Goal: Task Accomplishment & Management: Complete application form

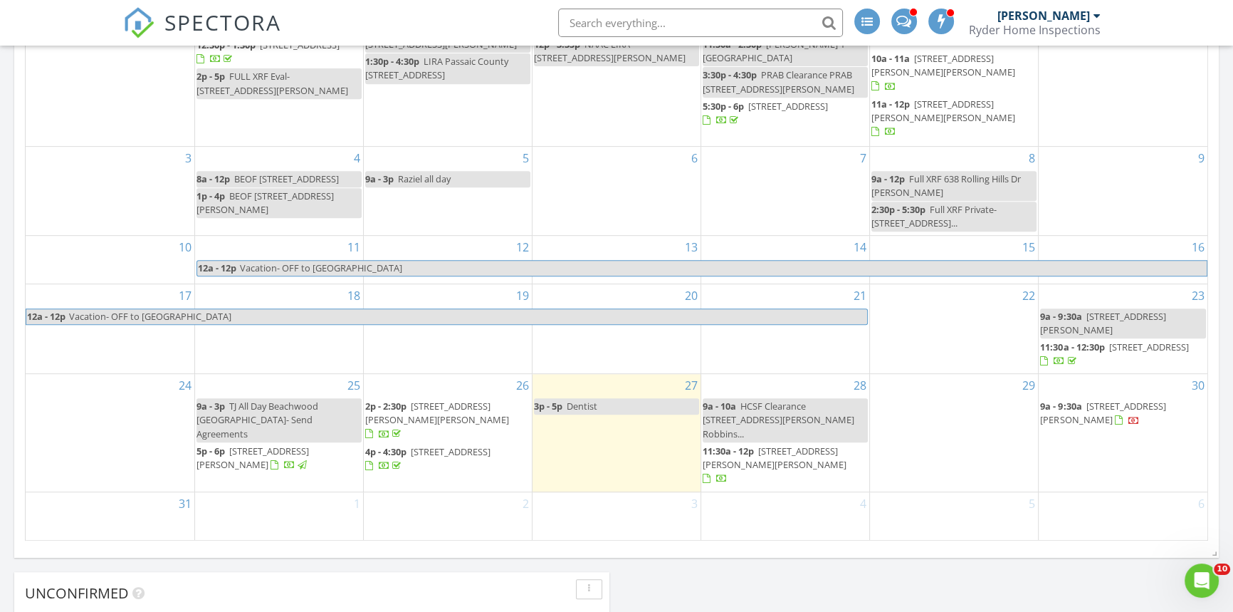
scroll to position [776, 0]
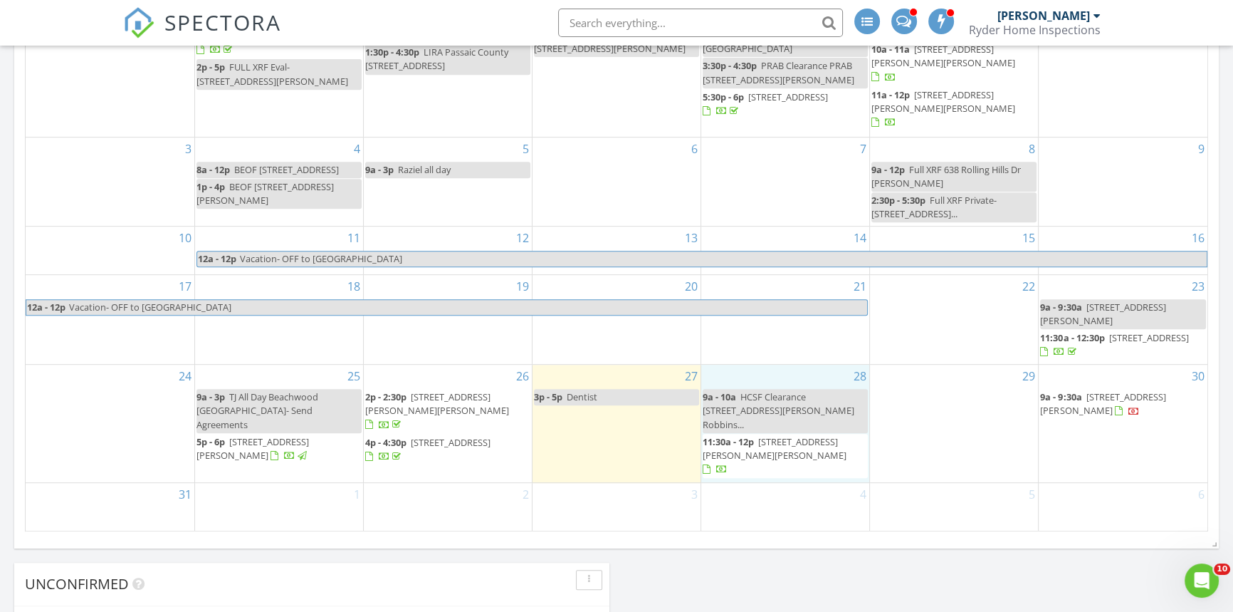
click at [728, 389] on div "28 9a - 10a HCSF Clearance [STREET_ADDRESS][PERSON_NAME][PERSON_NAME]... 11:30a…" at bounding box center [785, 423] width 168 height 117
click at [755, 350] on icon at bounding box center [757, 353] width 9 height 10
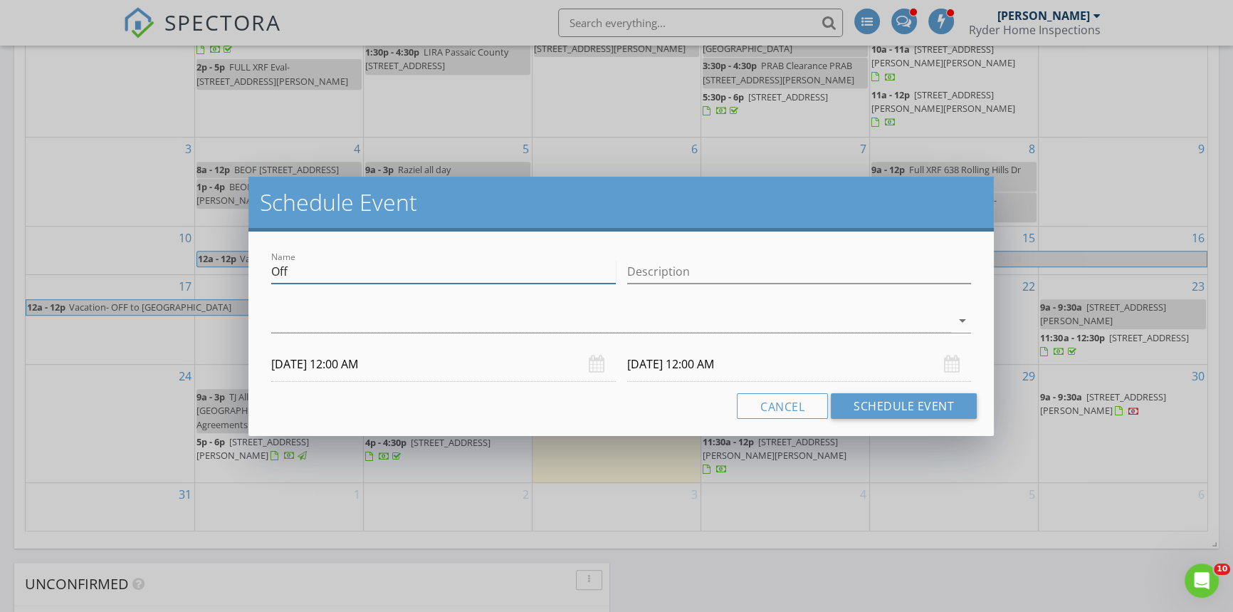
click at [320, 270] on input "Off" at bounding box center [443, 271] width 345 height 23
type input "O"
type input "HCSF Clearance [STREET_ADDRESS][PERSON_NAME]"
click at [659, 266] on input "Description" at bounding box center [799, 271] width 345 height 23
type input "$360.00"
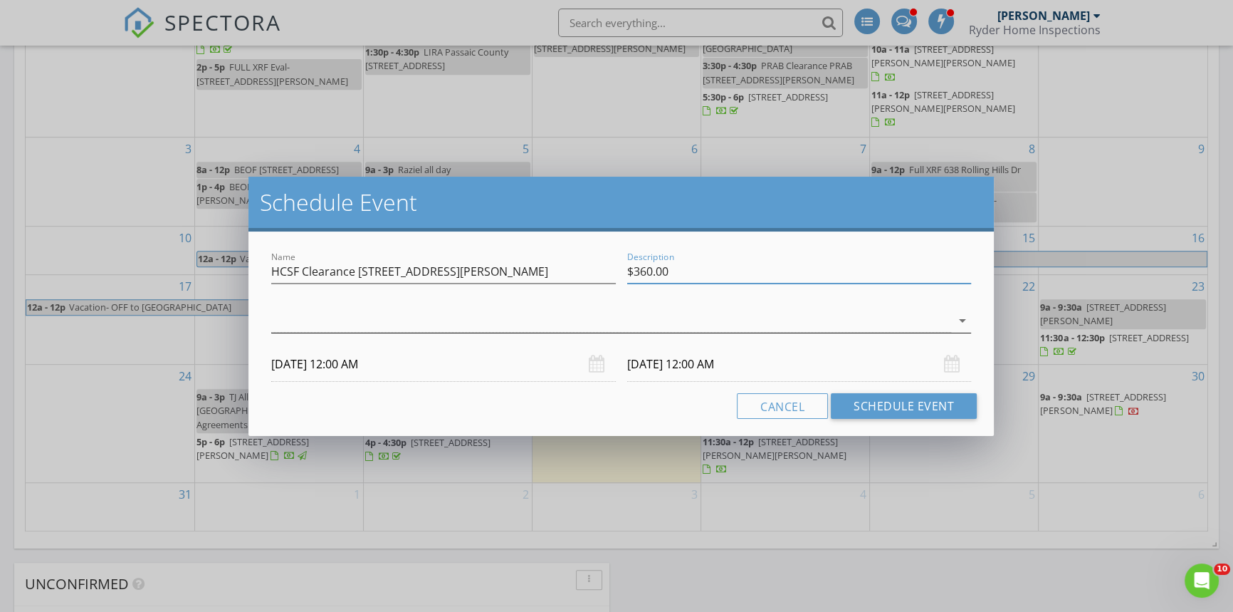
click at [953, 321] on div "arrow_drop_down" at bounding box center [961, 320] width 20 height 17
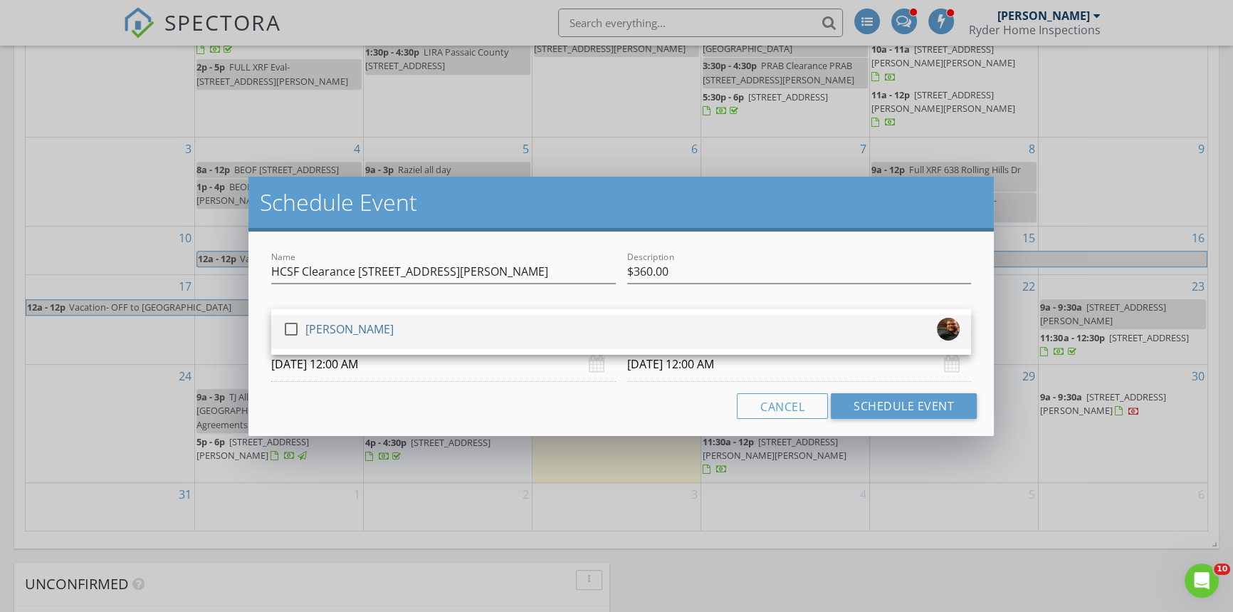
click at [290, 328] on div at bounding box center [291, 329] width 24 height 24
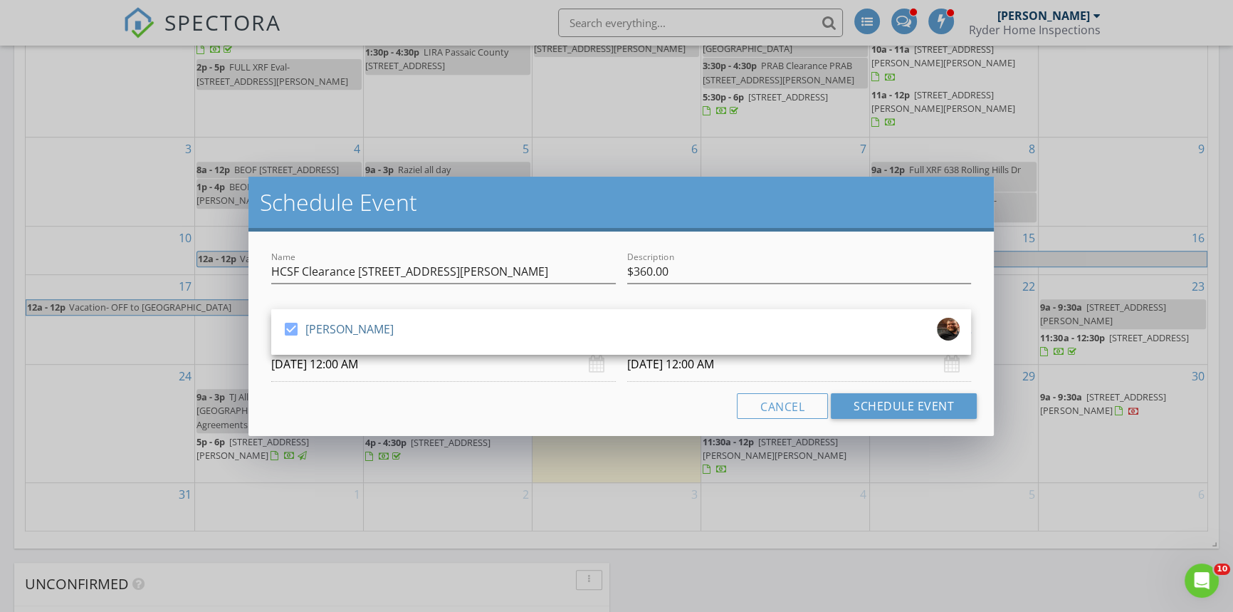
click at [423, 372] on input "[DATE] 12:00 AM" at bounding box center [443, 364] width 345 height 35
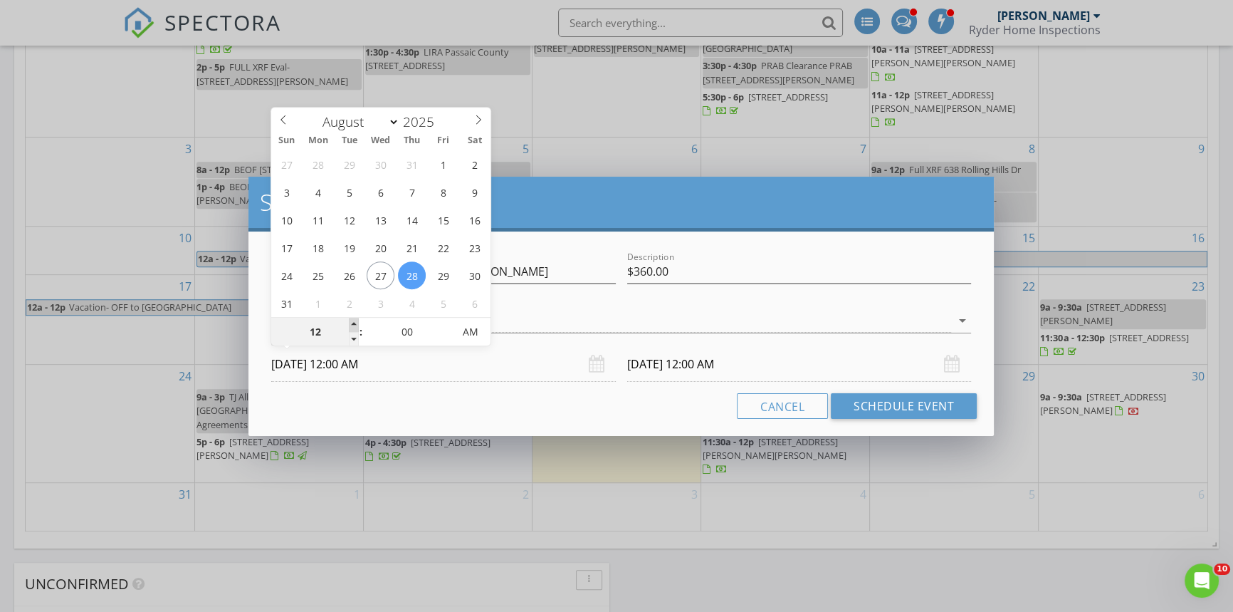
type input "01"
type input "[DATE] 1:00 AM"
click at [356, 324] on span at bounding box center [354, 325] width 10 height 14
type input "[DATE] 1:00 AM"
type input "[DATE] 1:00 PM"
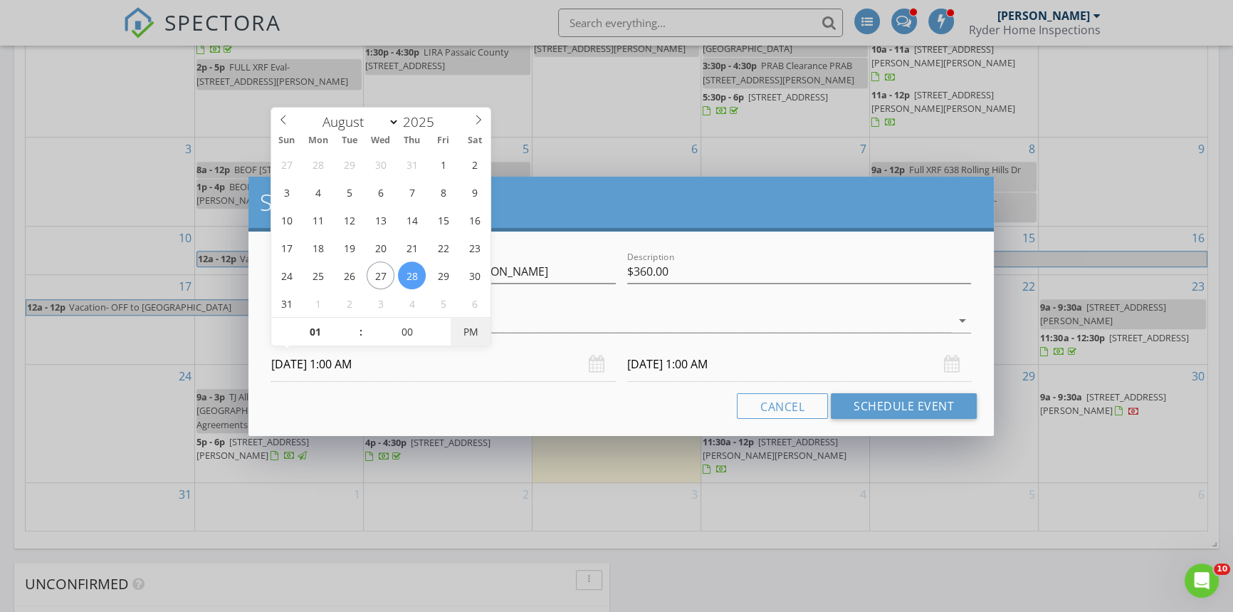
type input "[DATE] 1:00 PM"
click at [454, 328] on span "PM" at bounding box center [470, 332] width 39 height 28
type input "05"
type input "[DATE] 1:05 PM"
click at [443, 321] on span at bounding box center [446, 325] width 10 height 14
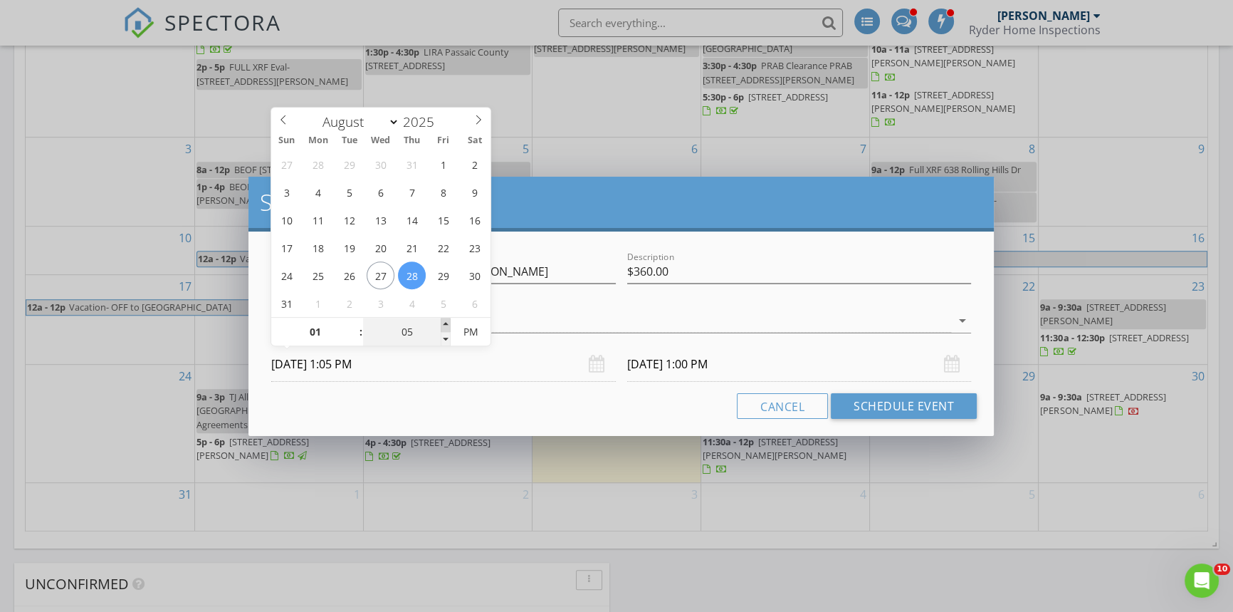
type input "10"
type input "[DATE] 1:10 PM"
click at [443, 321] on span at bounding box center [446, 325] width 10 height 14
type input "15"
type input "[DATE] 1:15 PM"
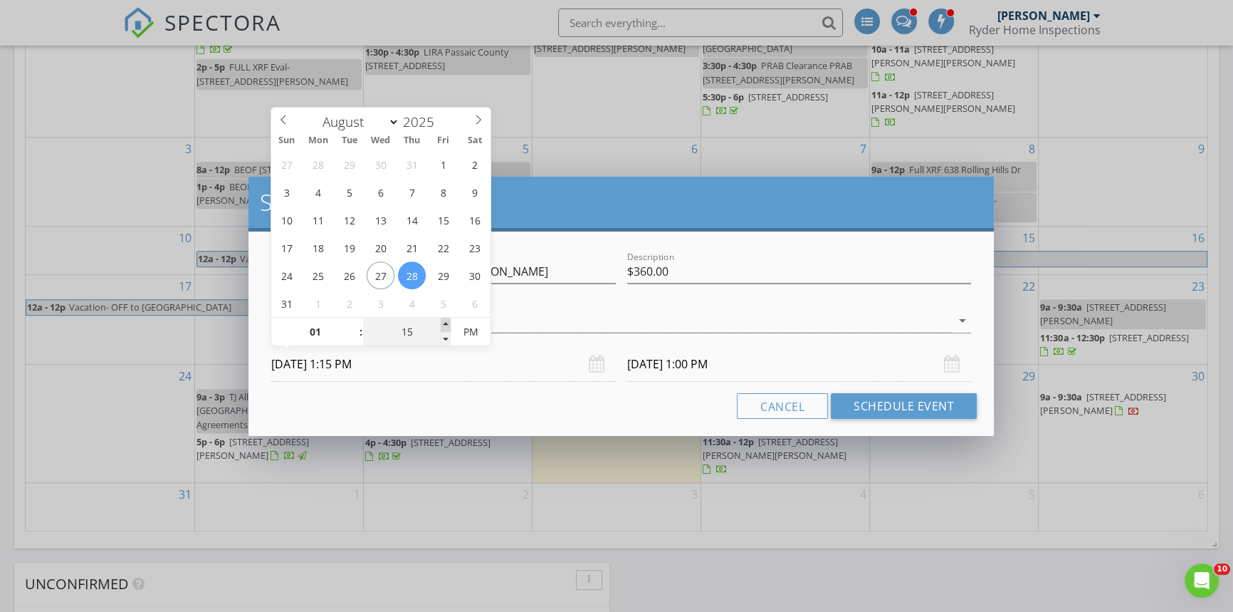
click at [443, 321] on span at bounding box center [446, 325] width 10 height 14
type input "20"
type input "[DATE] 1:20 PM"
click at [443, 321] on span at bounding box center [446, 325] width 10 height 14
type input "[DATE] 1:20 PM"
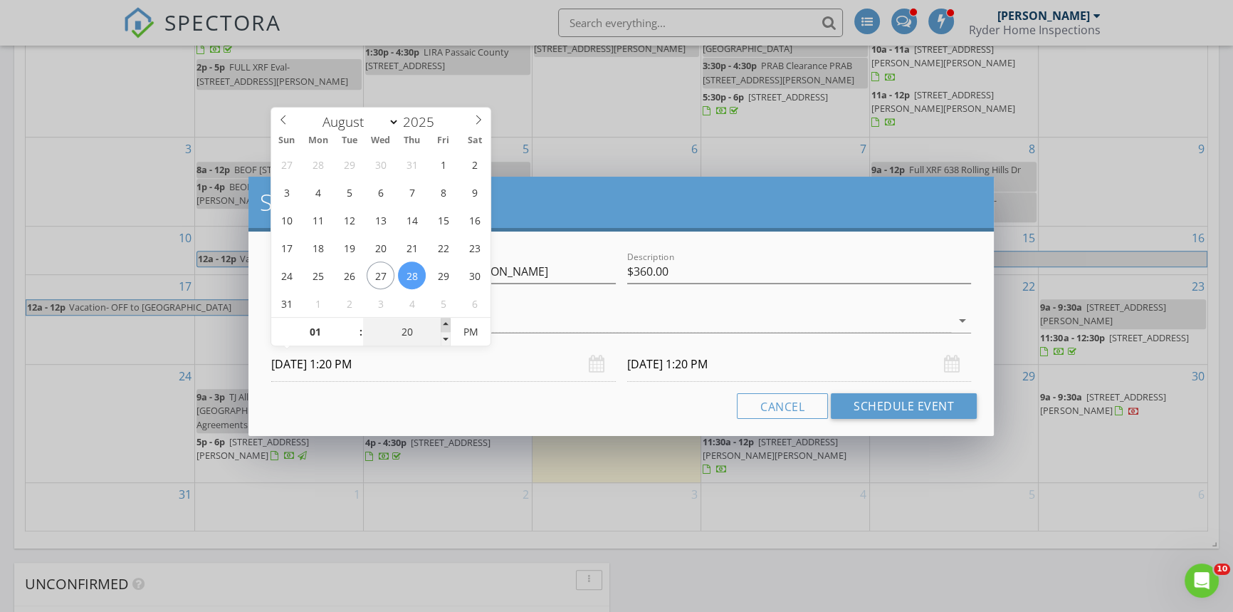
type input "25"
type input "[DATE] 1:25 PM"
click at [443, 321] on span at bounding box center [446, 325] width 10 height 14
type input "[DATE] 1:25 PM"
type input "30"
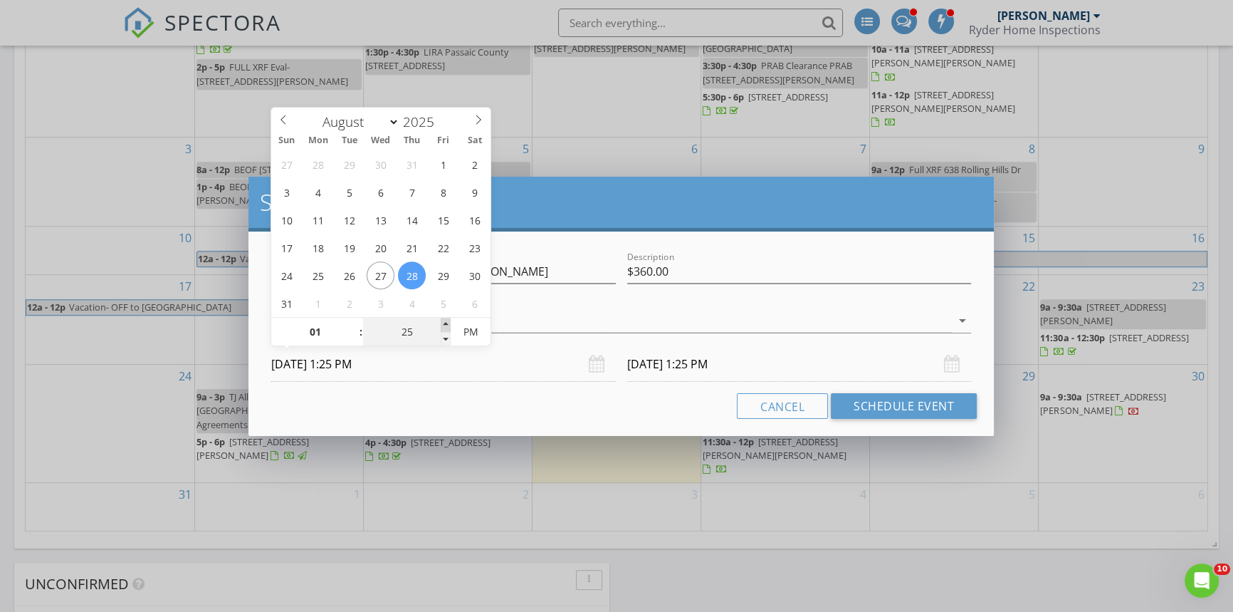
type input "[DATE] 1:30 PM"
click at [443, 321] on span at bounding box center [446, 325] width 10 height 14
type input "[DATE] 1:30 PM"
click at [797, 371] on input "[DATE] 1:30 PM" at bounding box center [799, 364] width 345 height 35
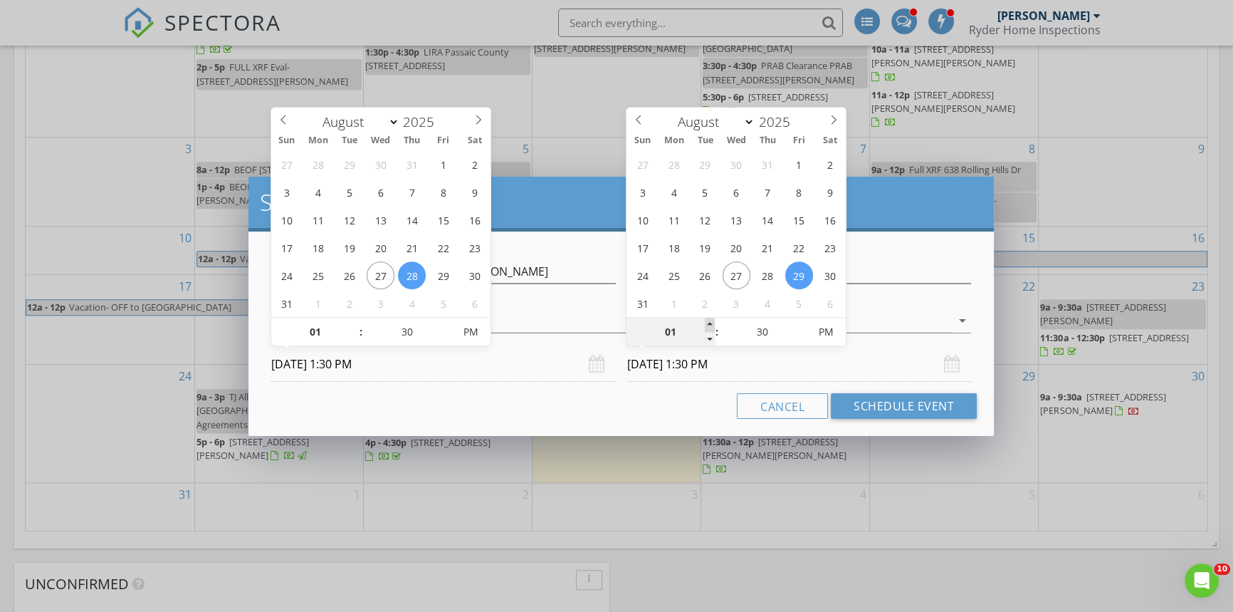
type input "02"
click at [705, 325] on span at bounding box center [710, 325] width 10 height 14
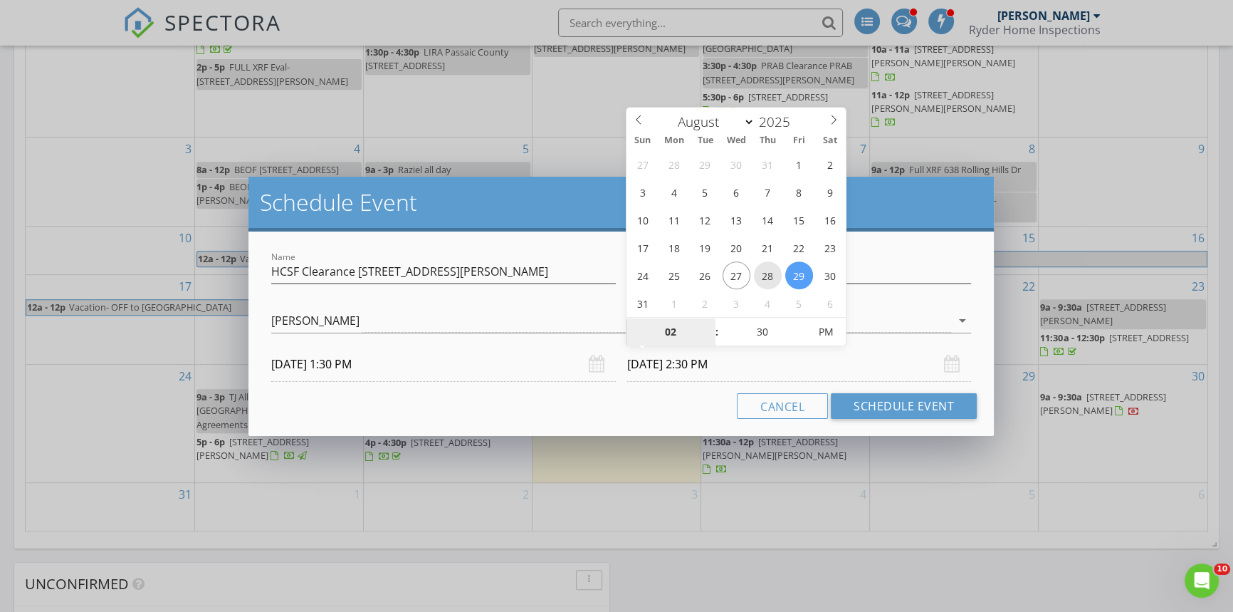
type input "[DATE] 2:30 PM"
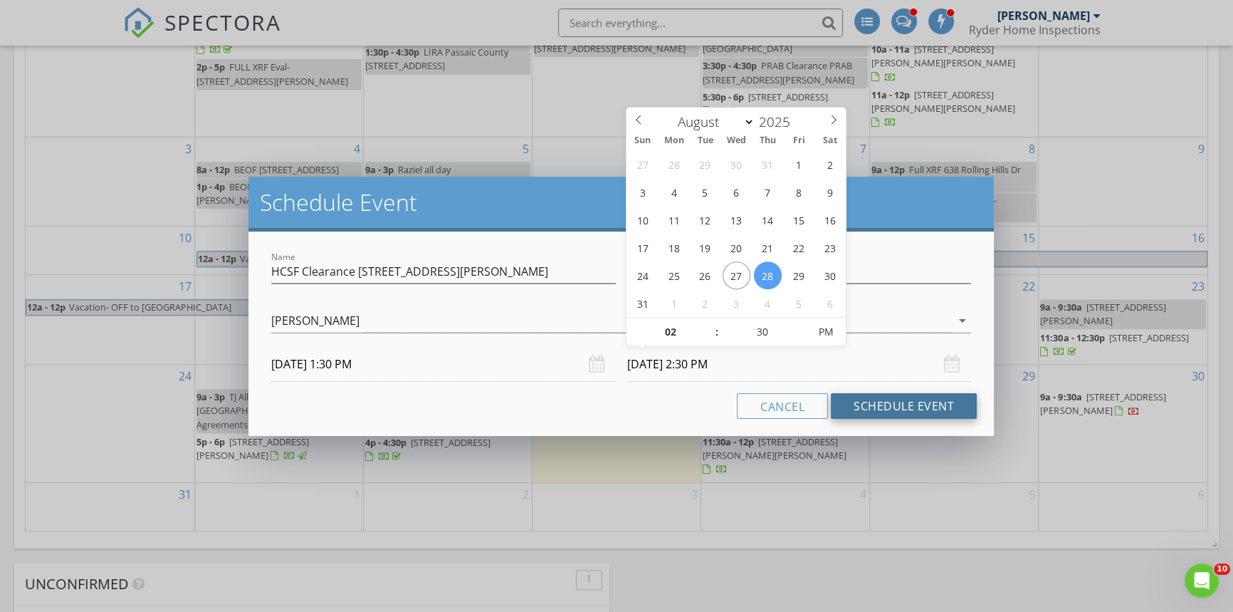
click at [863, 409] on button "Schedule Event" at bounding box center [904, 406] width 146 height 26
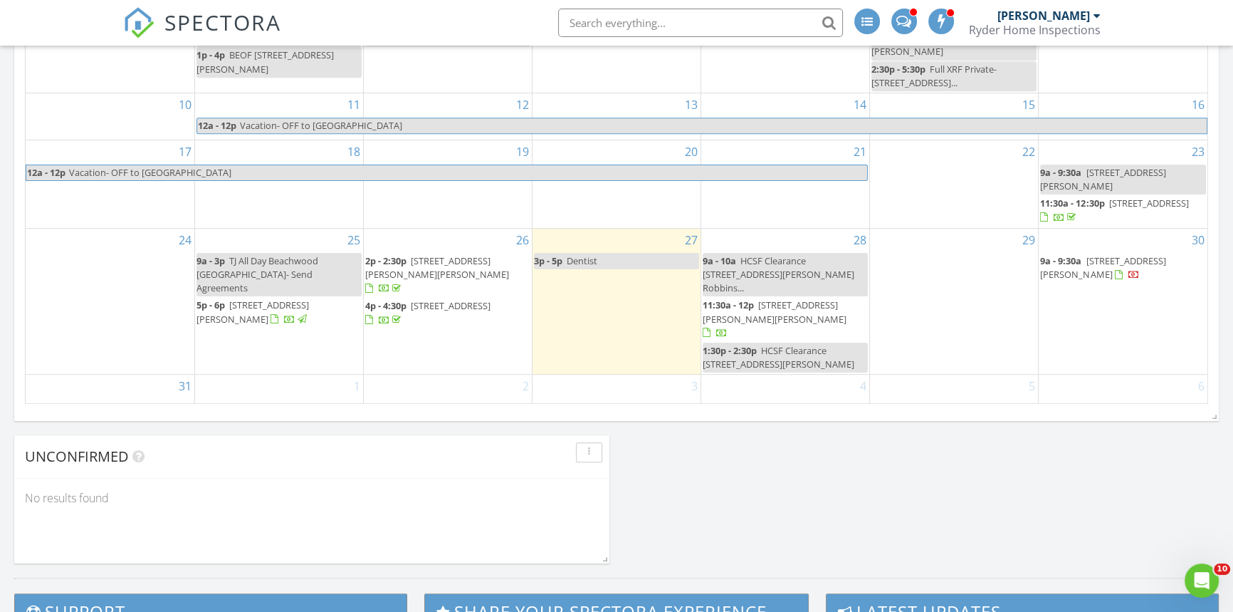
scroll to position [906, 0]
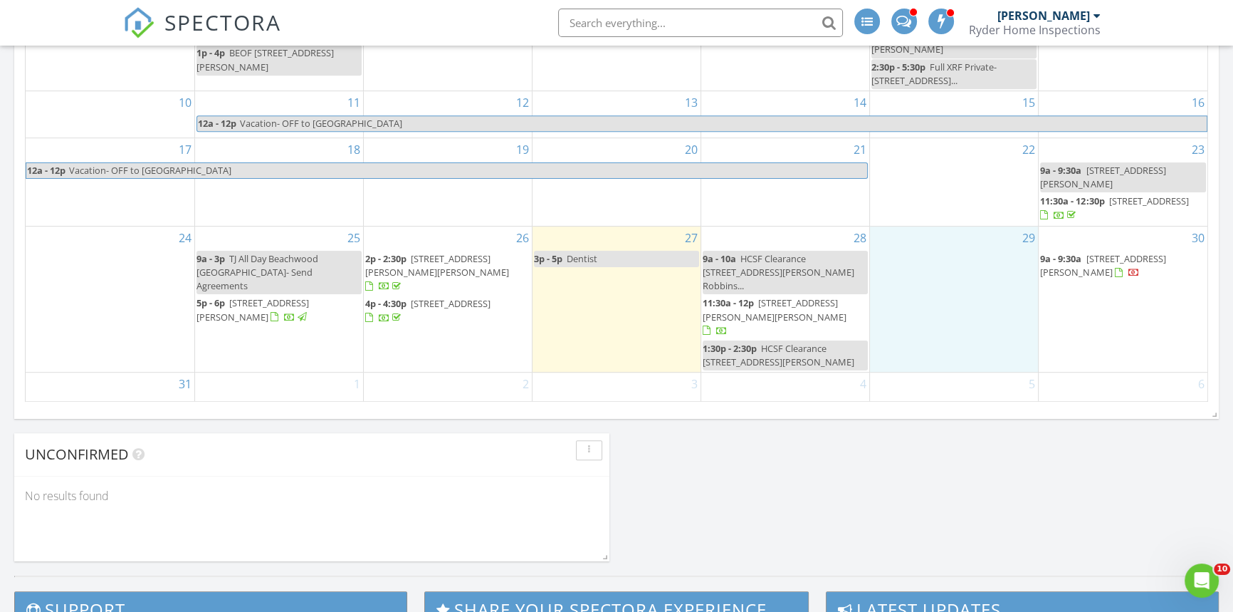
click at [948, 250] on div "29" at bounding box center [954, 298] width 168 height 145
click at [954, 211] on link "Event" at bounding box center [951, 214] width 73 height 23
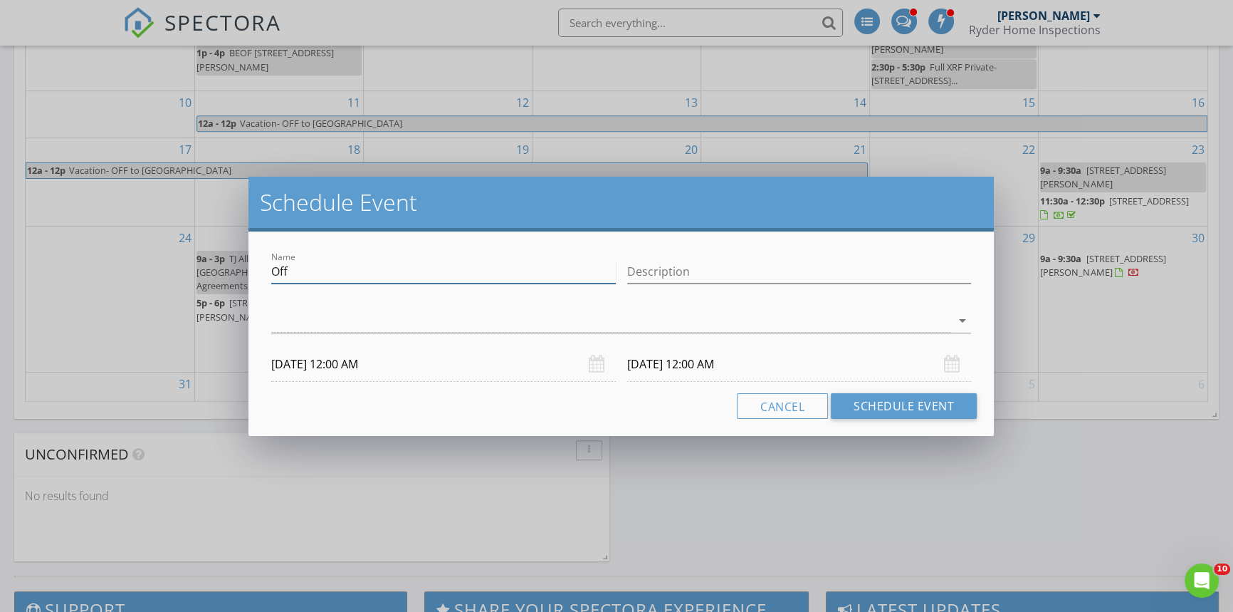
click at [314, 281] on input "Off" at bounding box center [443, 271] width 345 height 23
type input "O"
type input "Mold Inspection [STREET_ADDRESS]"
click at [729, 278] on input "Description" at bounding box center [799, 271] width 345 height 23
type input "$500.00 +"
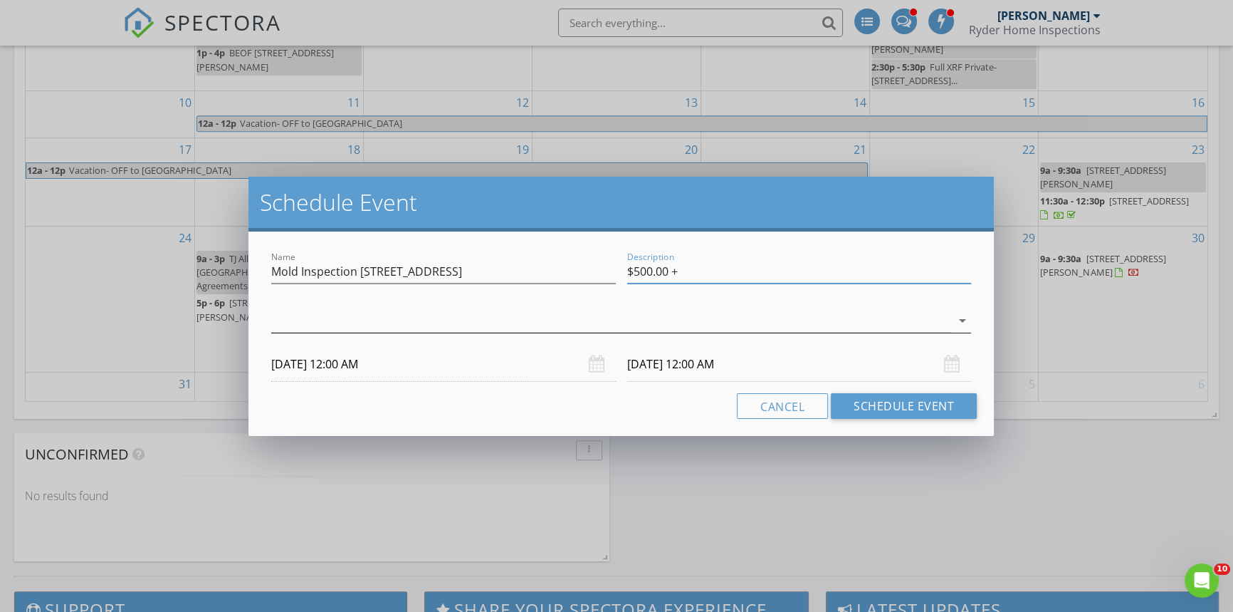
click at [964, 322] on icon "arrow_drop_down" at bounding box center [962, 320] width 17 height 17
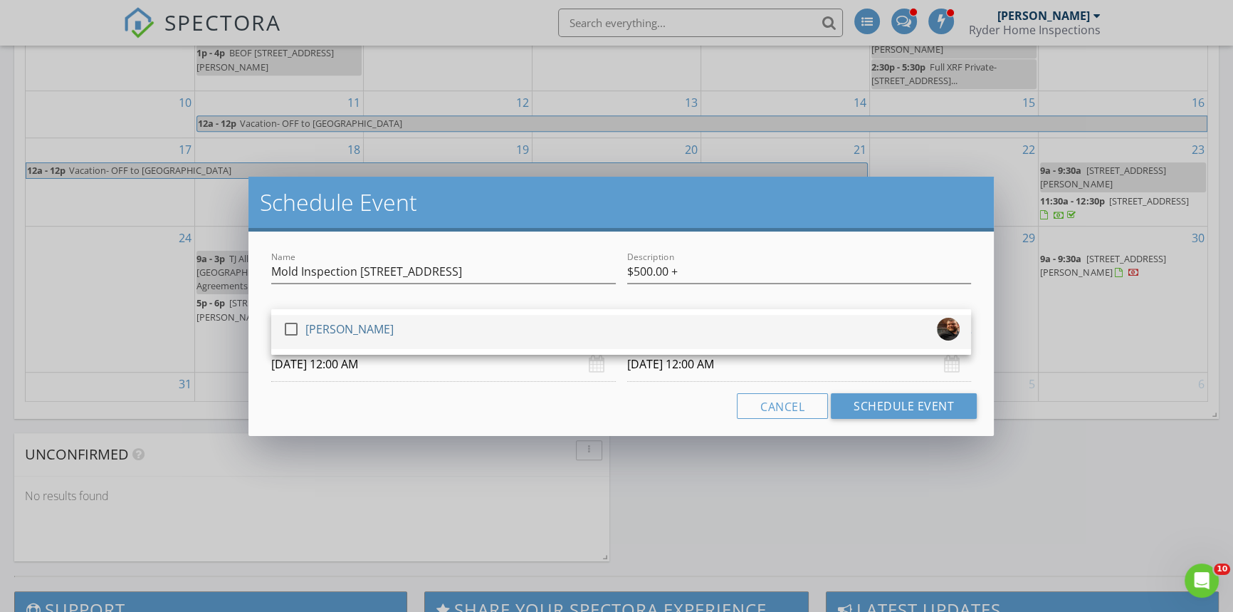
click at [287, 323] on div at bounding box center [291, 329] width 24 height 24
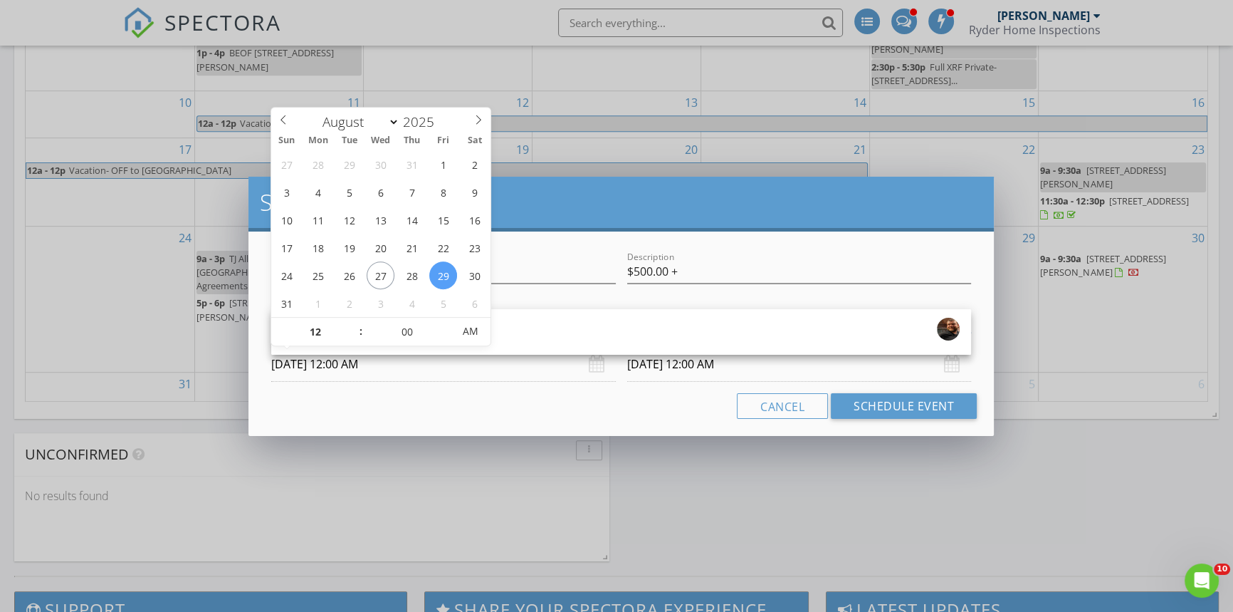
click at [434, 365] on input "[DATE] 12:00 AM" at bounding box center [443, 364] width 345 height 35
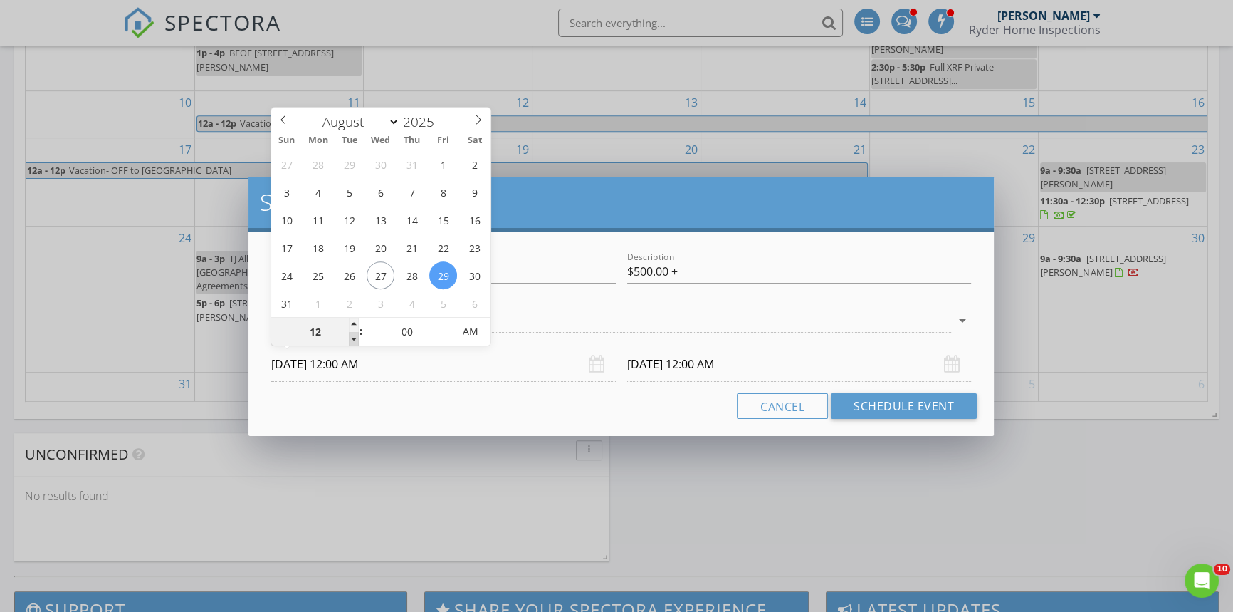
type input "11"
type input "[DATE] 11:00 PM"
click at [355, 337] on span at bounding box center [354, 339] width 10 height 14
type input "10"
type input "[DATE] 10:00 PM"
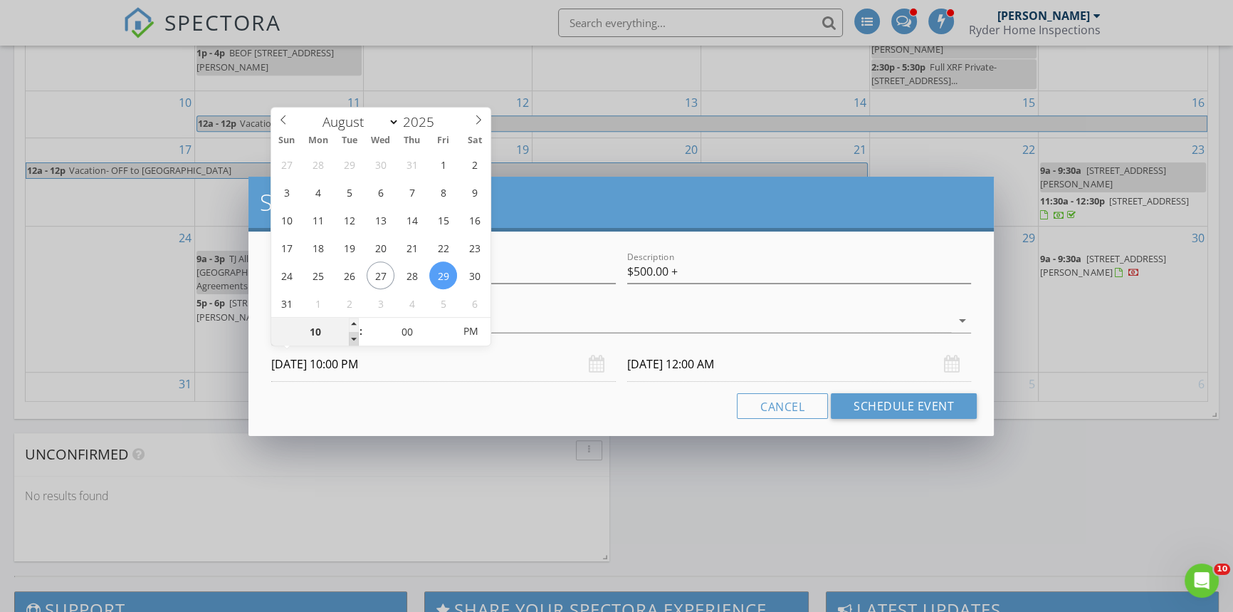
click at [355, 337] on span at bounding box center [354, 339] width 10 height 14
type input "09"
type input "[DATE] 9:00 PM"
click at [355, 337] on span at bounding box center [354, 339] width 10 height 14
type input "09"
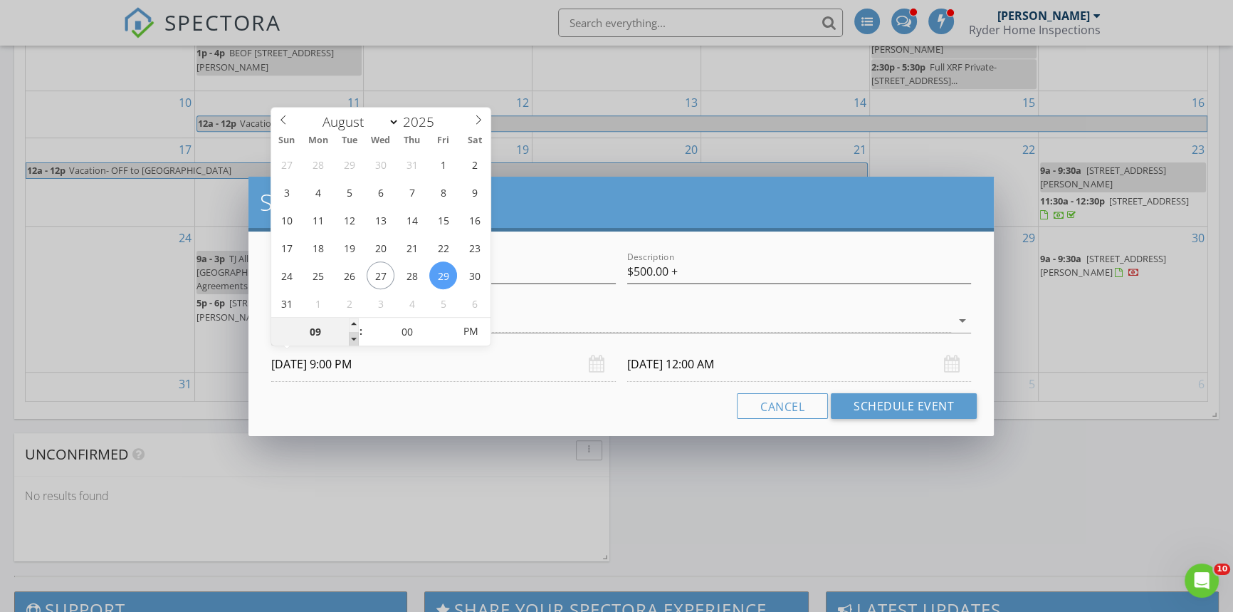
type input "[DATE] 9:00 PM"
type input "[DATE] 9:00 AM"
click at [462, 330] on span "PM" at bounding box center [470, 331] width 39 height 28
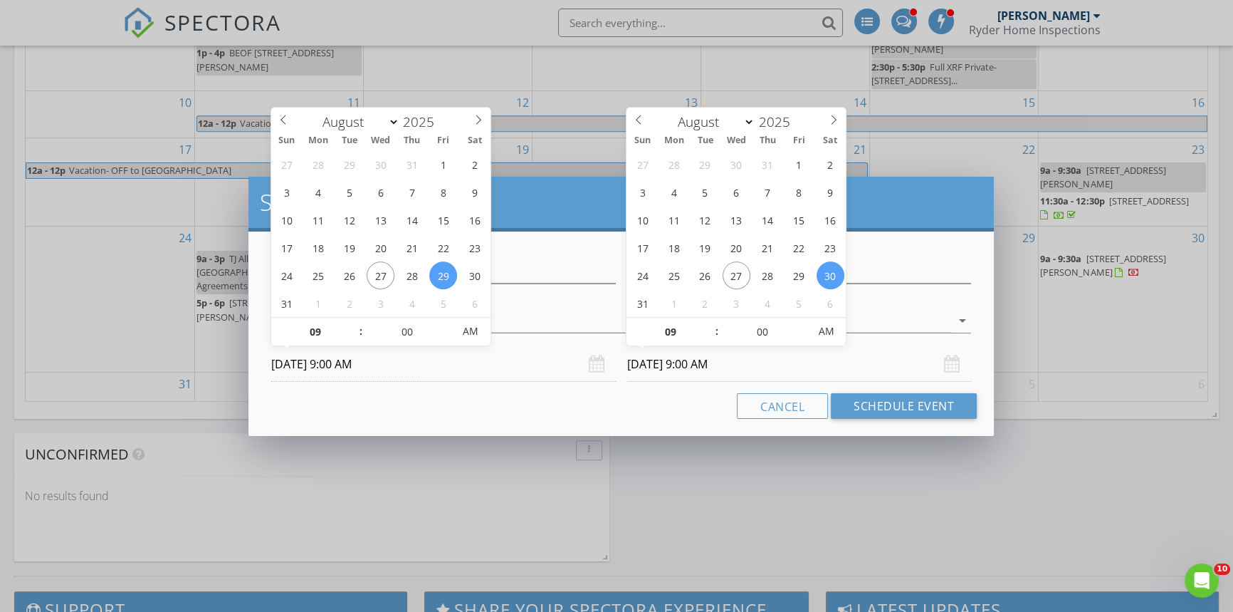
click at [762, 370] on input "[DATE] 9:00 AM" at bounding box center [799, 364] width 345 height 35
type input "10"
type input "[DATE] 10:00 AM"
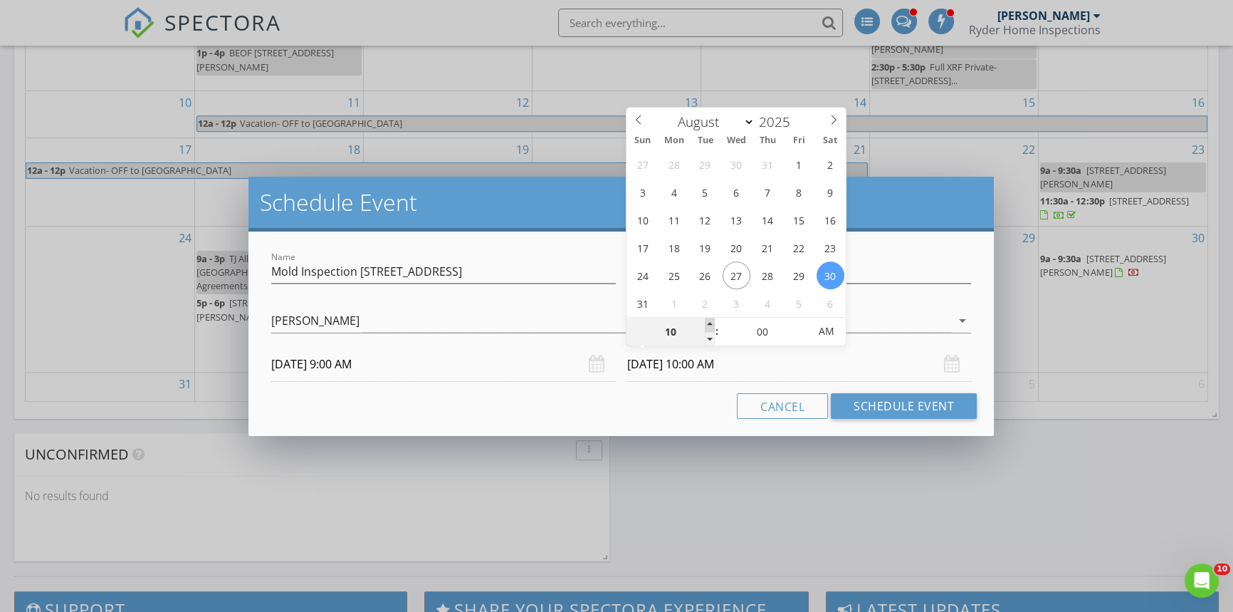
click at [709, 321] on span at bounding box center [710, 325] width 10 height 14
type input "05"
type input "[DATE] 10:05 AM"
click at [803, 321] on span at bounding box center [802, 325] width 10 height 14
type input "10"
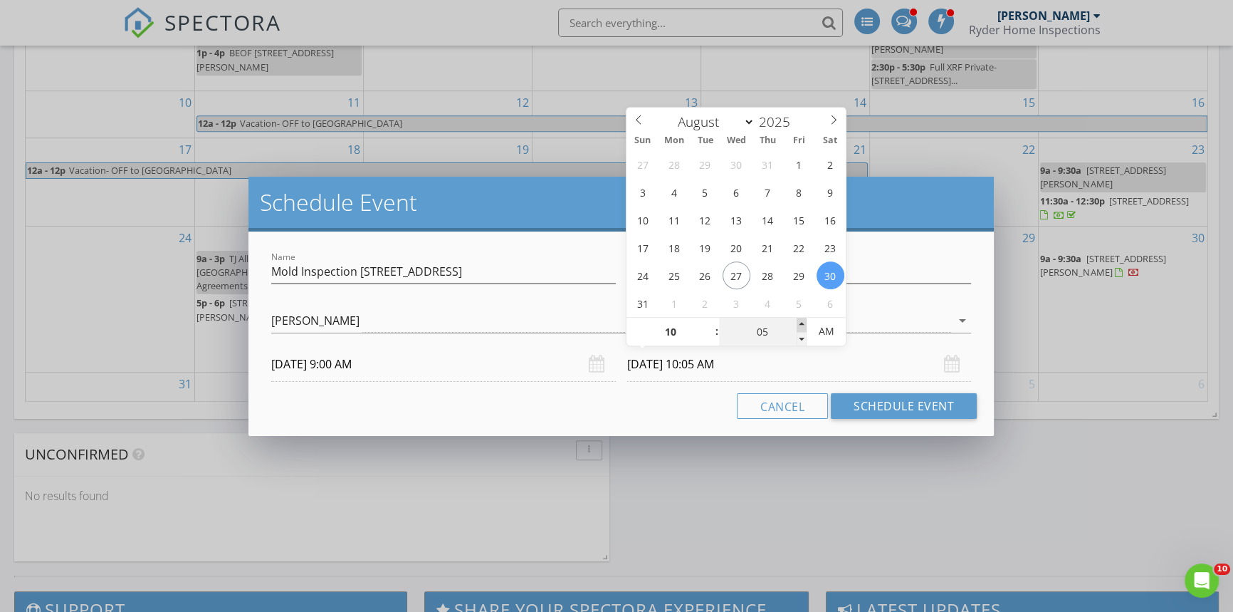
type input "[DATE] 10:10 AM"
click at [803, 321] on span at bounding box center [802, 325] width 10 height 14
type input "15"
type input "[DATE] 10:15 AM"
click at [803, 321] on span at bounding box center [802, 325] width 10 height 14
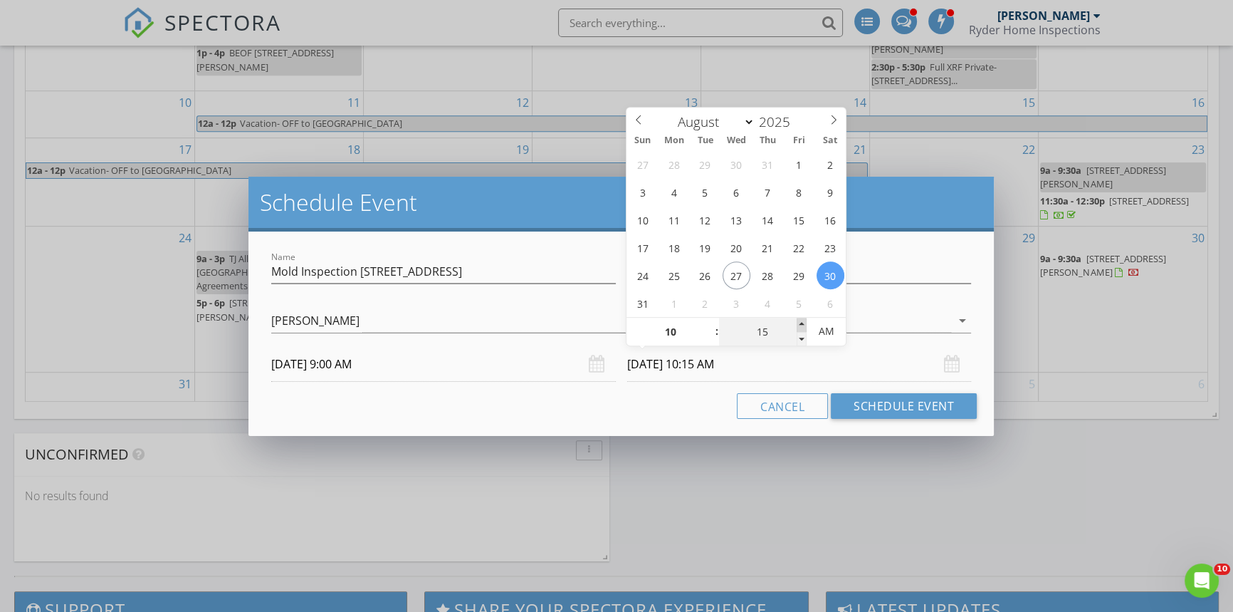
type input "20"
type input "[DATE] 10:20 AM"
click at [803, 321] on span at bounding box center [802, 325] width 10 height 14
type input "25"
type input "[DATE] 10:25 AM"
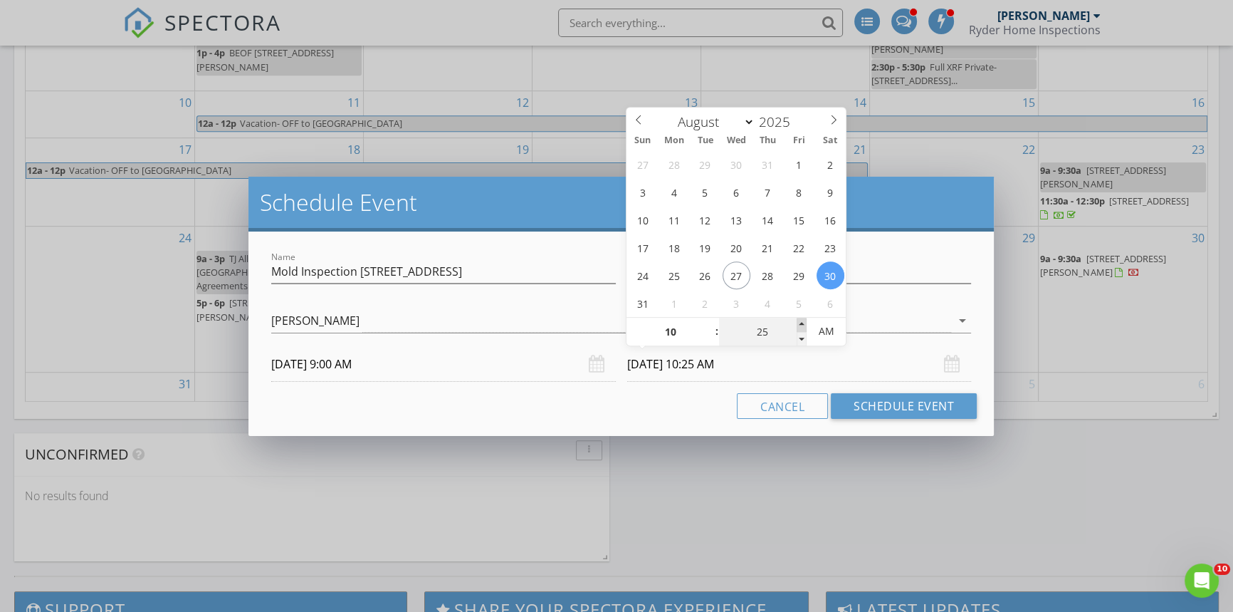
click at [803, 321] on span at bounding box center [802, 325] width 10 height 14
type input "30"
click at [803, 321] on span at bounding box center [802, 325] width 10 height 14
type input "[DATE] 10:30 AM"
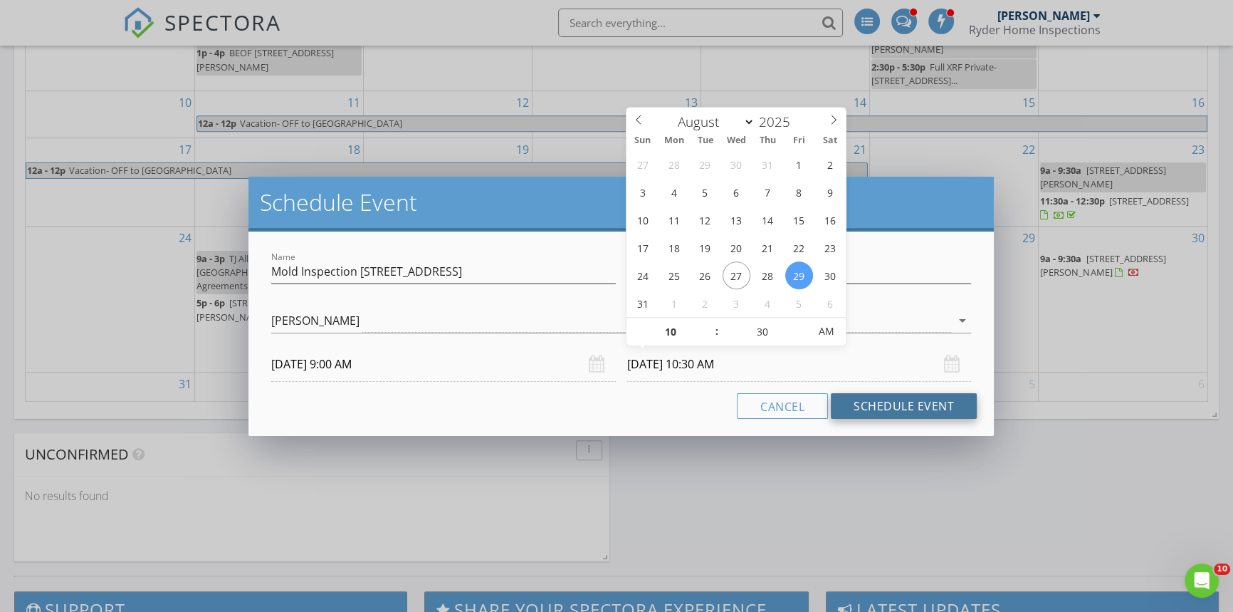
click at [872, 409] on button "Schedule Event" at bounding box center [904, 406] width 146 height 26
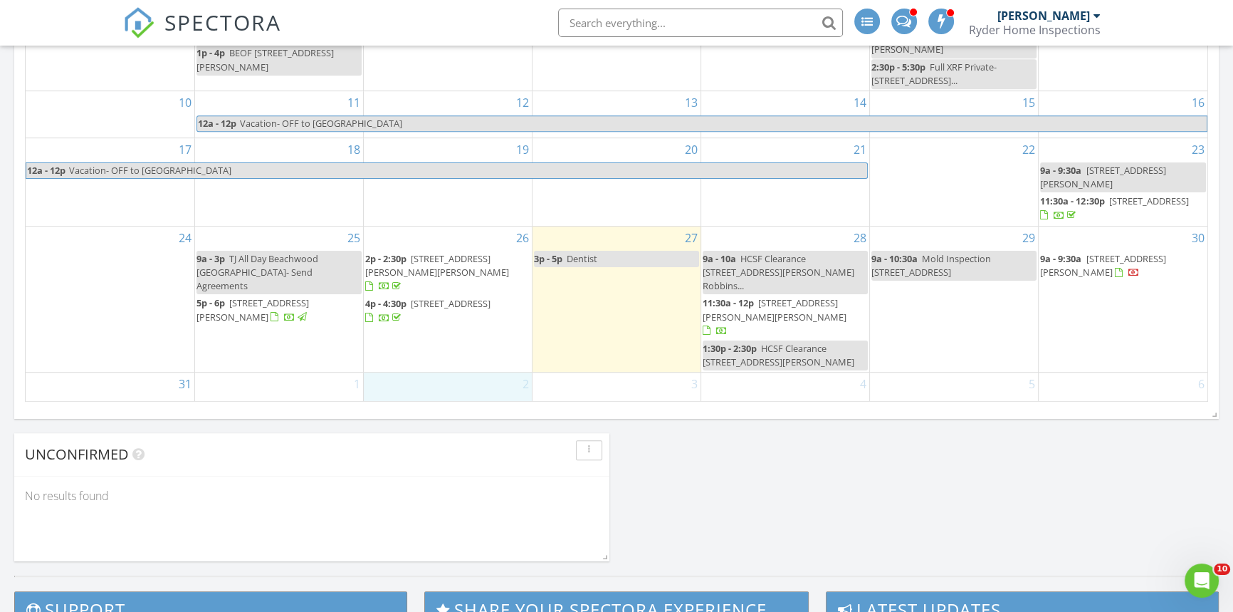
click at [466, 382] on div "2" at bounding box center [448, 395] width 168 height 46
click at [449, 347] on link "Event" at bounding box center [445, 344] width 73 height 23
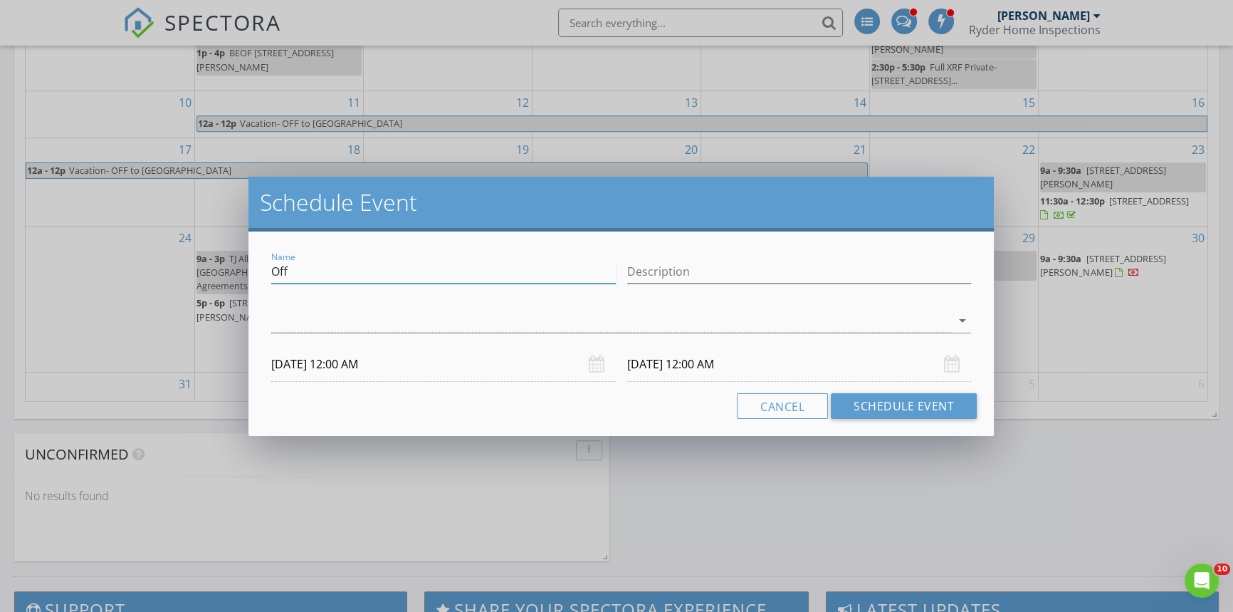
click at [311, 276] on input "Off" at bounding box center [443, 271] width 345 height 23
type input "O"
type input "Yulianna All Day"
click at [979, 317] on div "Name [PERSON_NAME] All Day Description check_box_outline_blank [PERSON_NAME] ar…" at bounding box center [620, 333] width 745 height 204
click at [913, 320] on div at bounding box center [611, 320] width 680 height 23
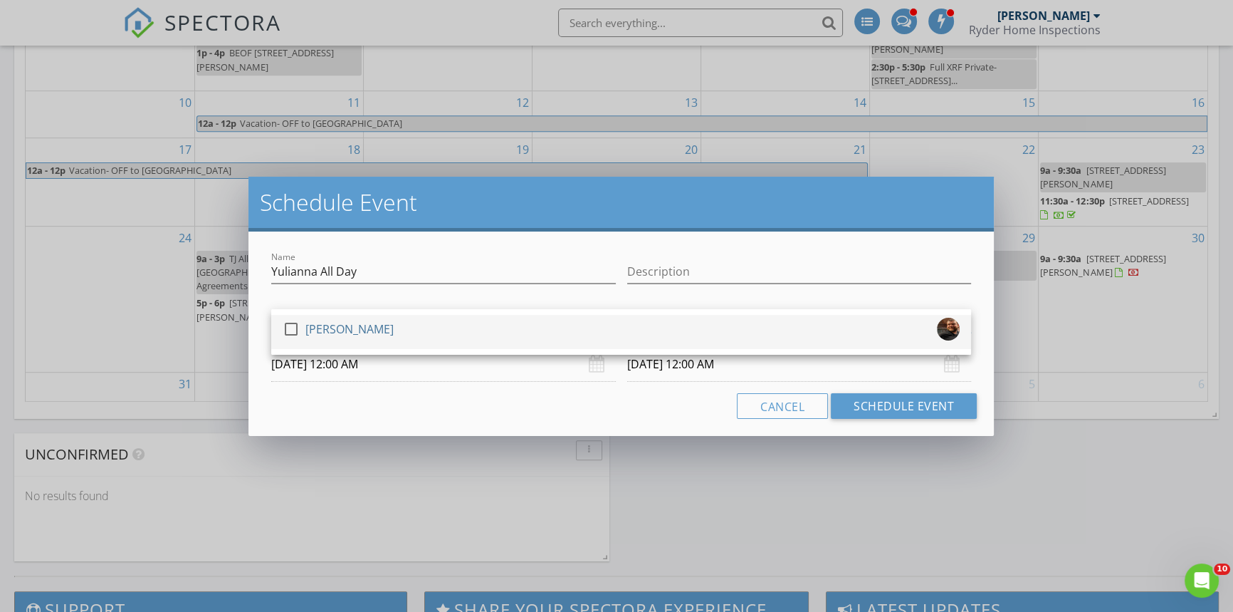
click at [288, 326] on div at bounding box center [291, 329] width 24 height 24
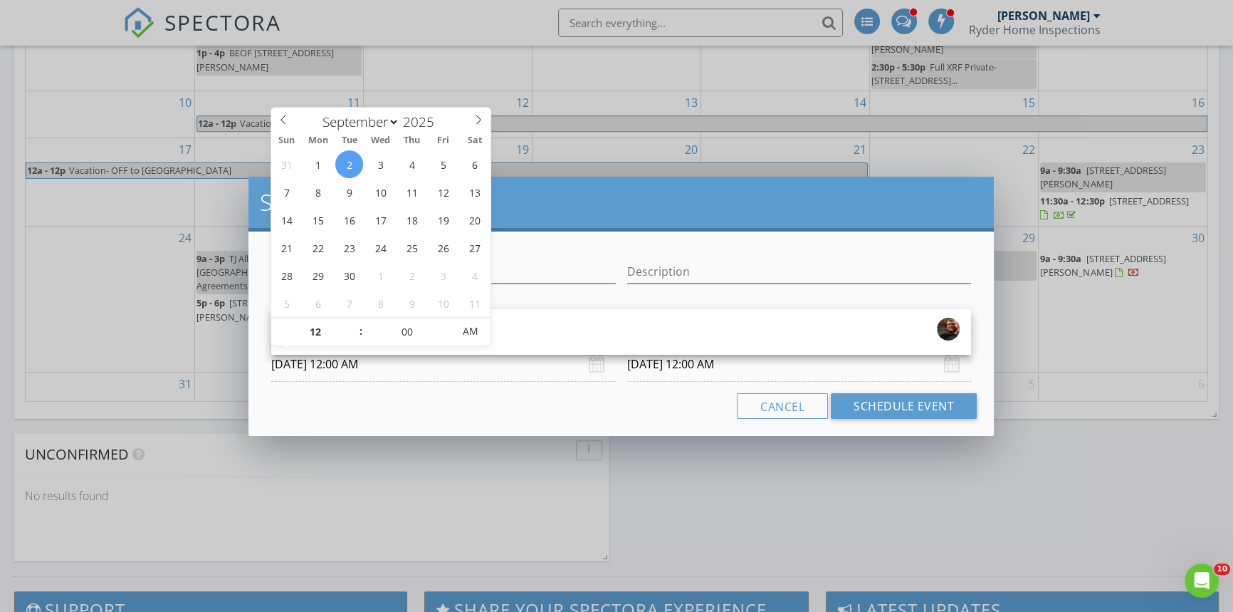
click at [402, 364] on input "[DATE] 12:00 AM" at bounding box center [443, 364] width 345 height 35
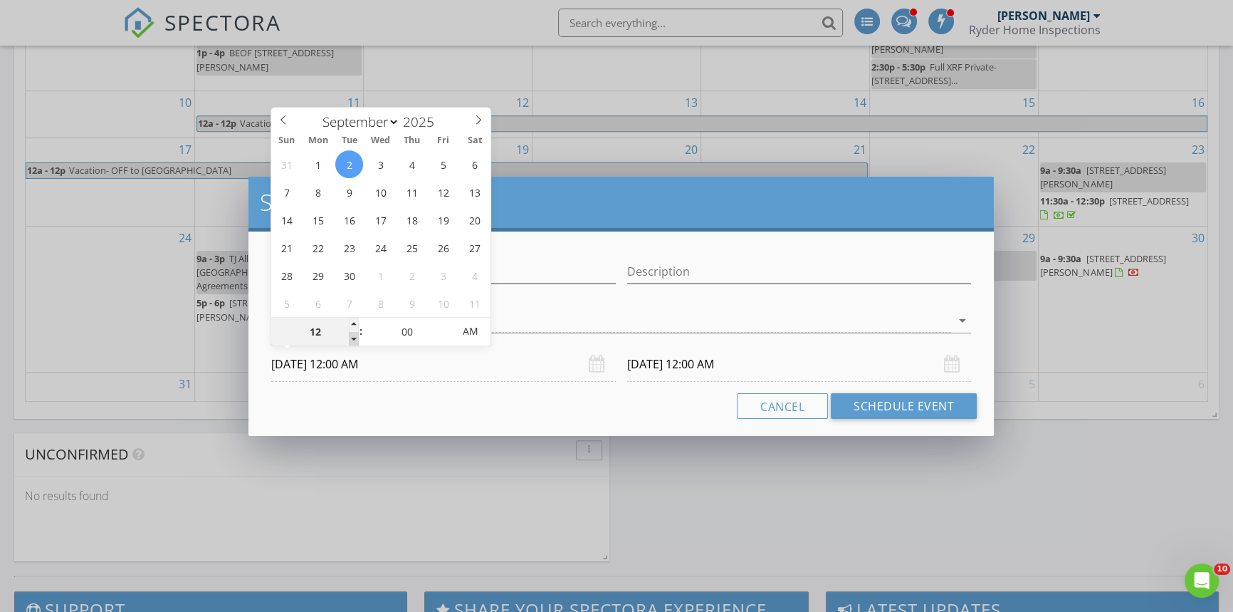
type input "11"
type input "[DATE] 11:00 PM"
click at [357, 339] on span at bounding box center [354, 339] width 10 height 14
type input "10"
type input "[DATE] 10:00 PM"
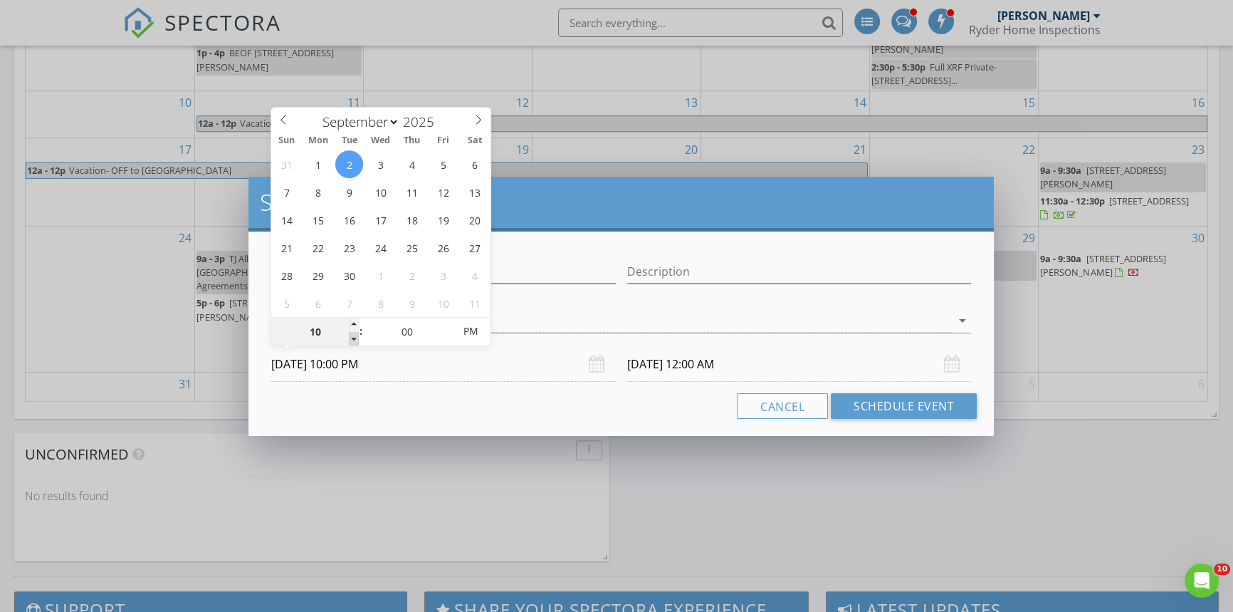
click at [357, 338] on span at bounding box center [354, 339] width 10 height 14
type input "09"
type input "[DATE] 9:00 PM"
click at [357, 338] on span at bounding box center [354, 339] width 10 height 14
type input "08"
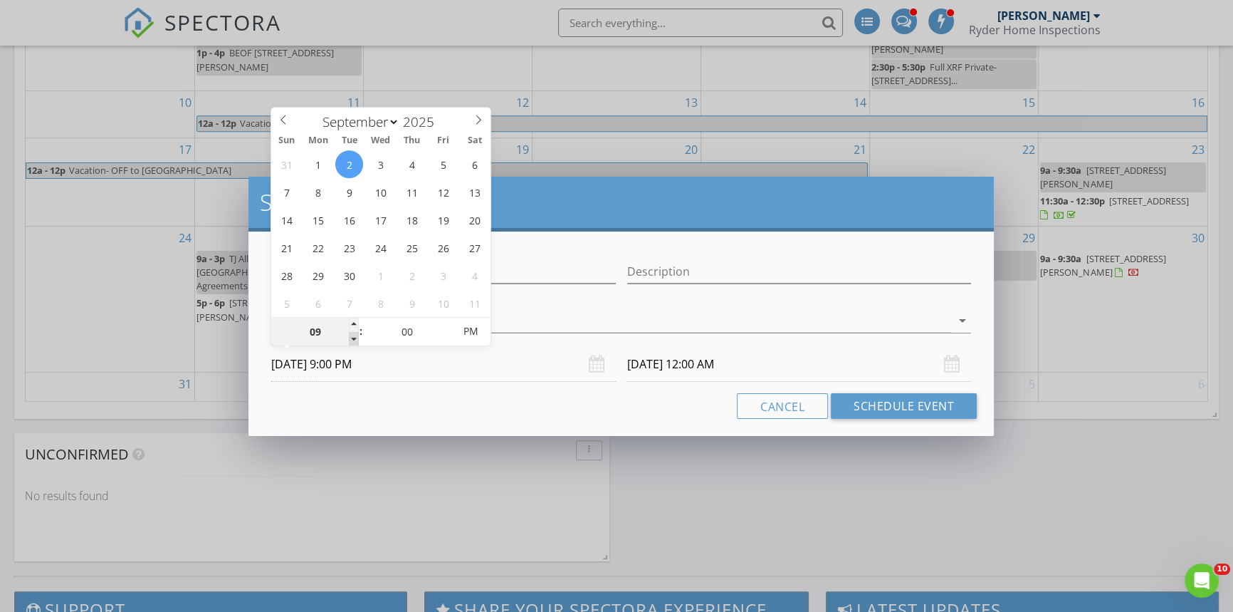
type input "[DATE] 8:00 PM"
click at [357, 338] on span at bounding box center [354, 339] width 10 height 14
type input "[DATE] 8:00 PM"
type input "[DATE] 8:00 AM"
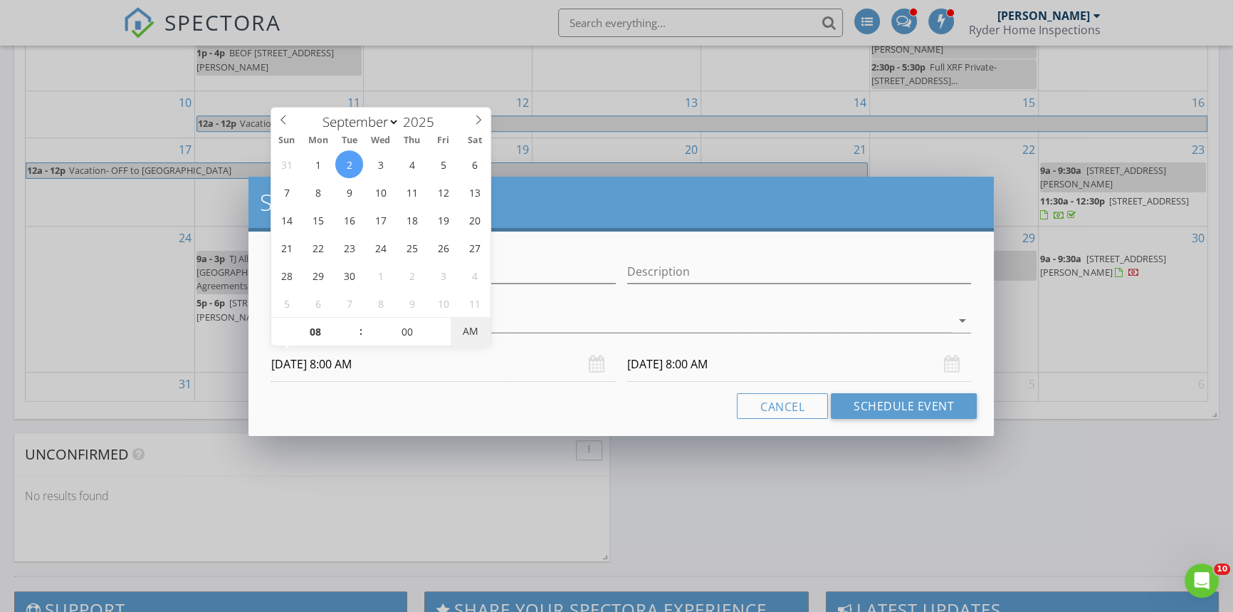
click at [470, 333] on span "AM" at bounding box center [470, 331] width 39 height 28
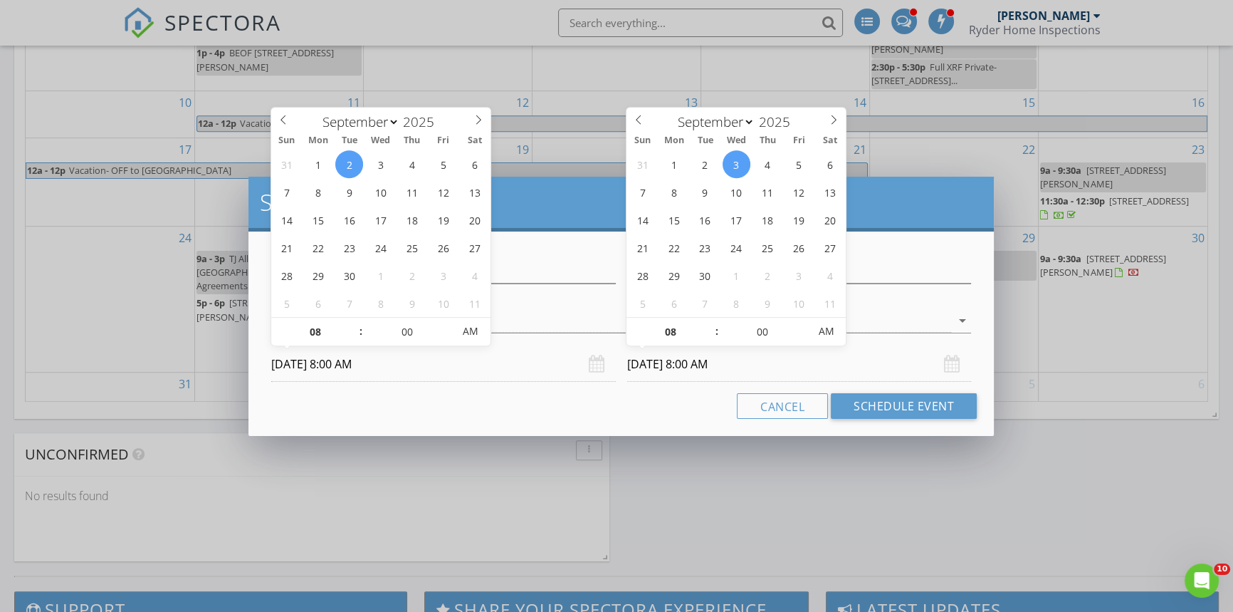
click at [775, 365] on input "[DATE] 8:00 AM" at bounding box center [799, 364] width 345 height 35
type input "09"
type input "[DATE] 9:00 AM"
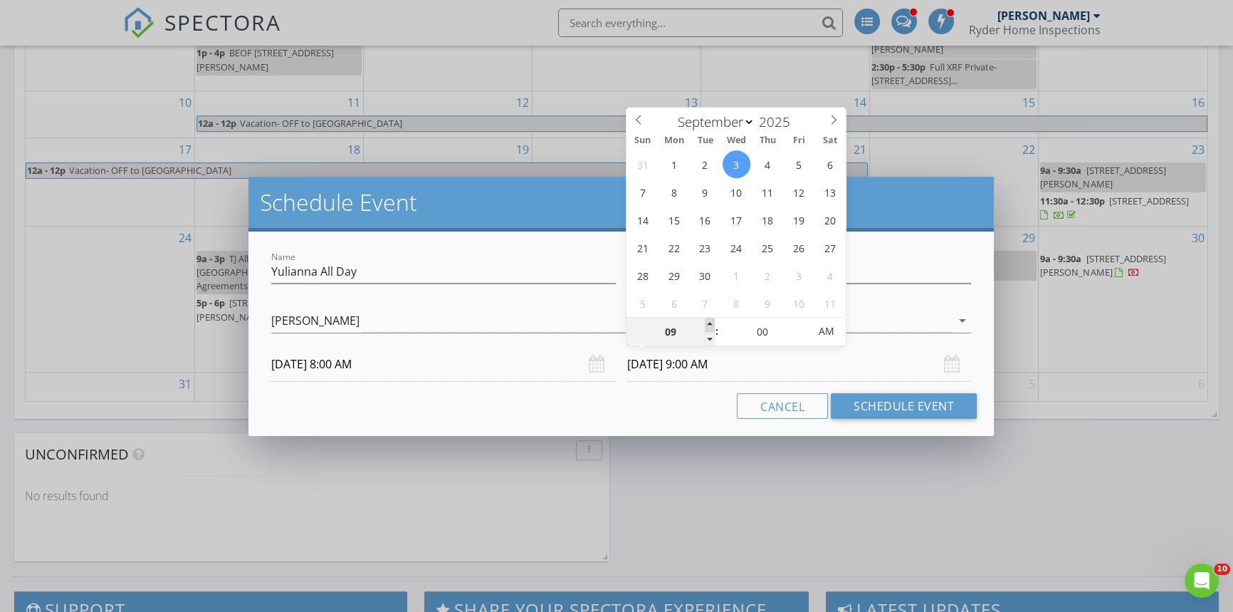
click at [707, 320] on span at bounding box center [710, 325] width 10 height 14
type input "10"
type input "[DATE] 10:00 AM"
click at [707, 320] on span at bounding box center [710, 325] width 10 height 14
type input "11"
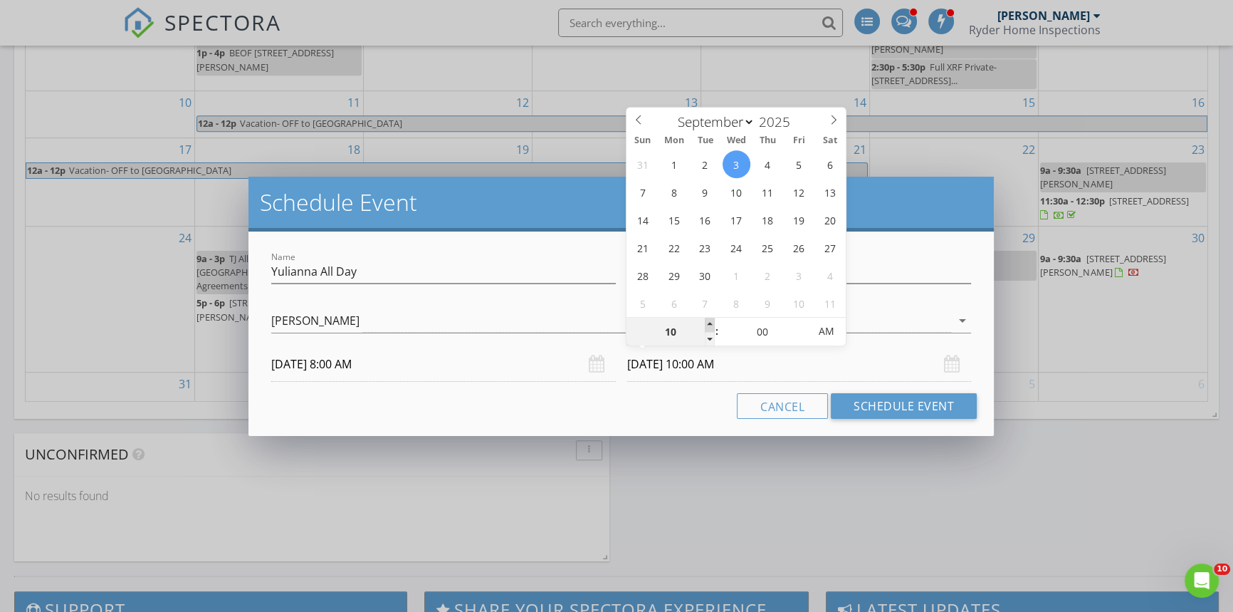
type input "[DATE] 11:00 AM"
click at [707, 320] on span at bounding box center [710, 325] width 10 height 14
type input "12"
type input "[DATE] 12:00 PM"
click at [707, 320] on span at bounding box center [710, 325] width 10 height 14
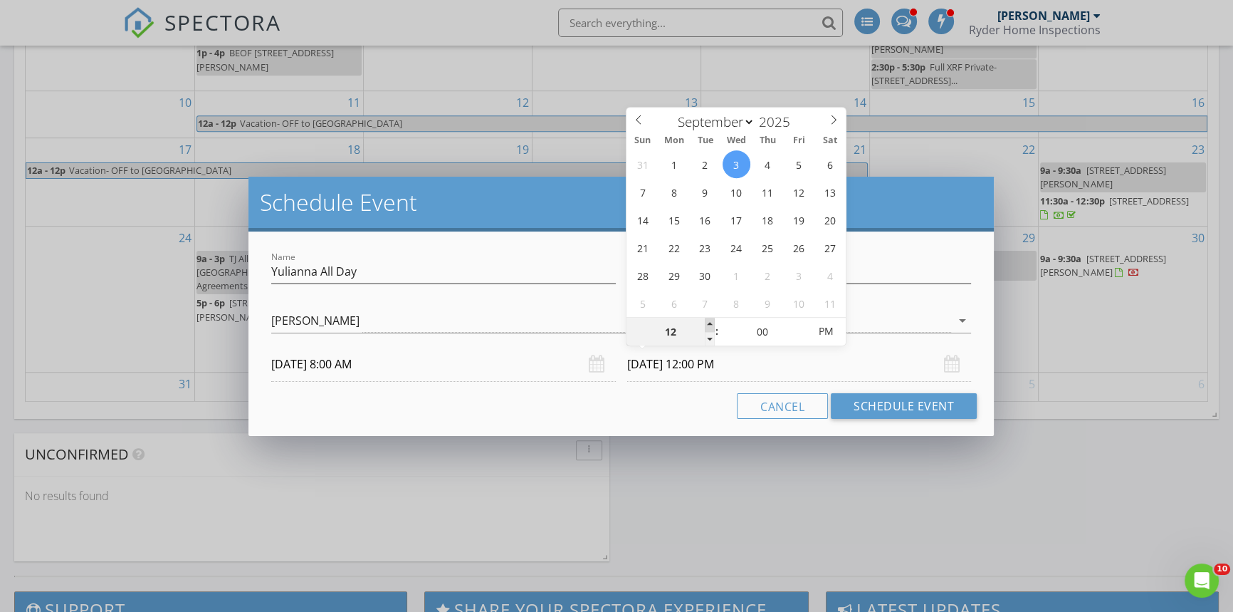
type input "01"
type input "[DATE] 1:00 PM"
click at [707, 320] on span at bounding box center [710, 325] width 10 height 14
type input "02"
type input "[DATE] 2:00 PM"
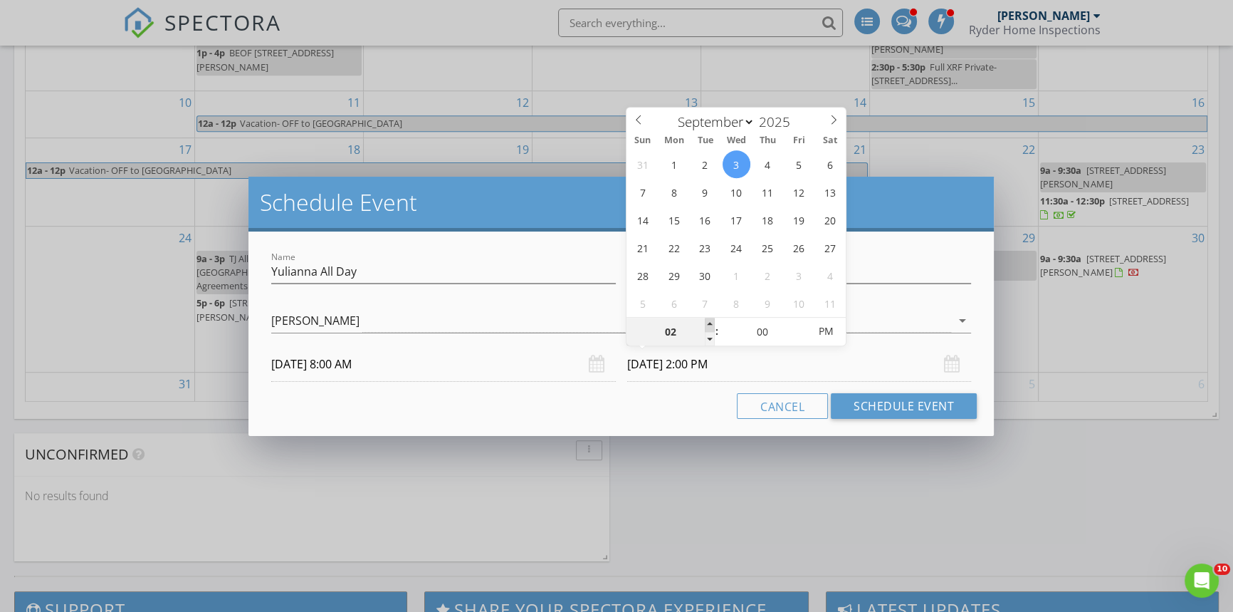
click at [707, 320] on span at bounding box center [710, 325] width 10 height 14
type input "03"
type input "[DATE] 3:00 PM"
click at [707, 320] on span at bounding box center [710, 325] width 10 height 14
click at [880, 407] on button "Schedule Event" at bounding box center [904, 406] width 146 height 26
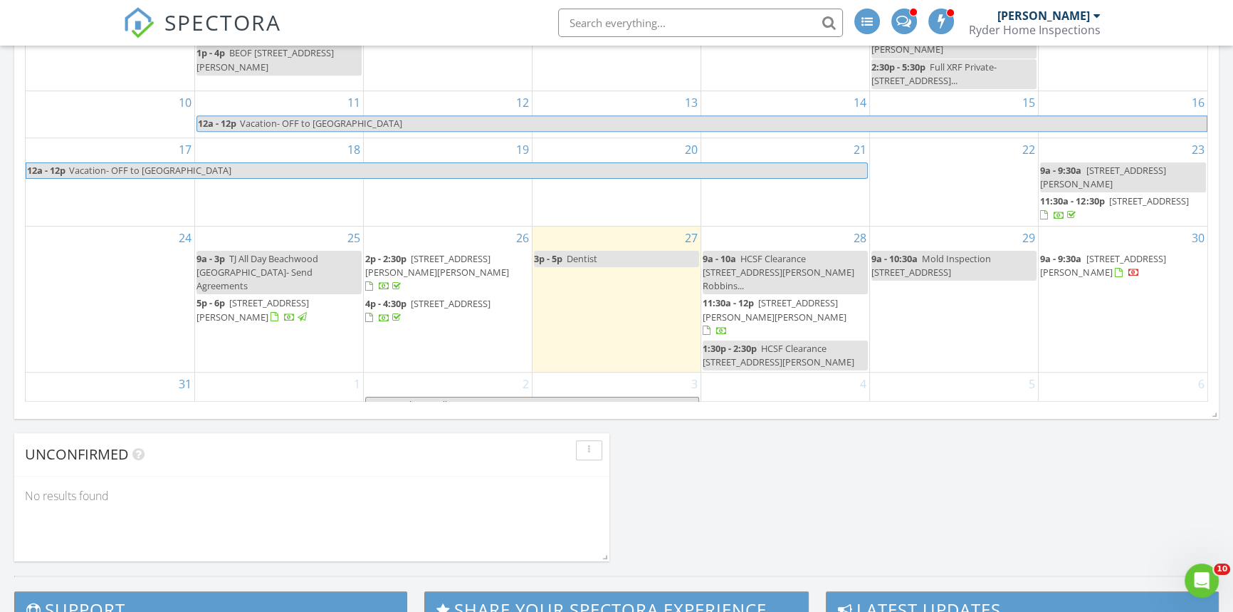
click at [562, 397] on span "Yulianna All Day" at bounding box center [548, 404] width 300 height 15
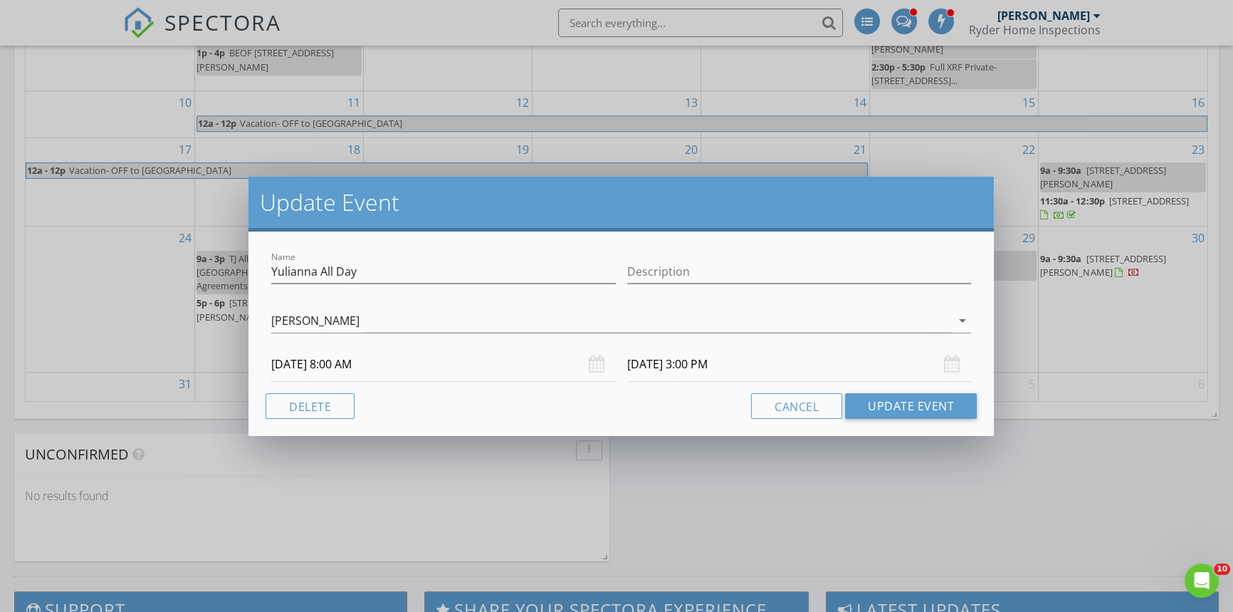
click at [768, 363] on input "[DATE] 3:00 PM" at bounding box center [799, 364] width 345 height 35
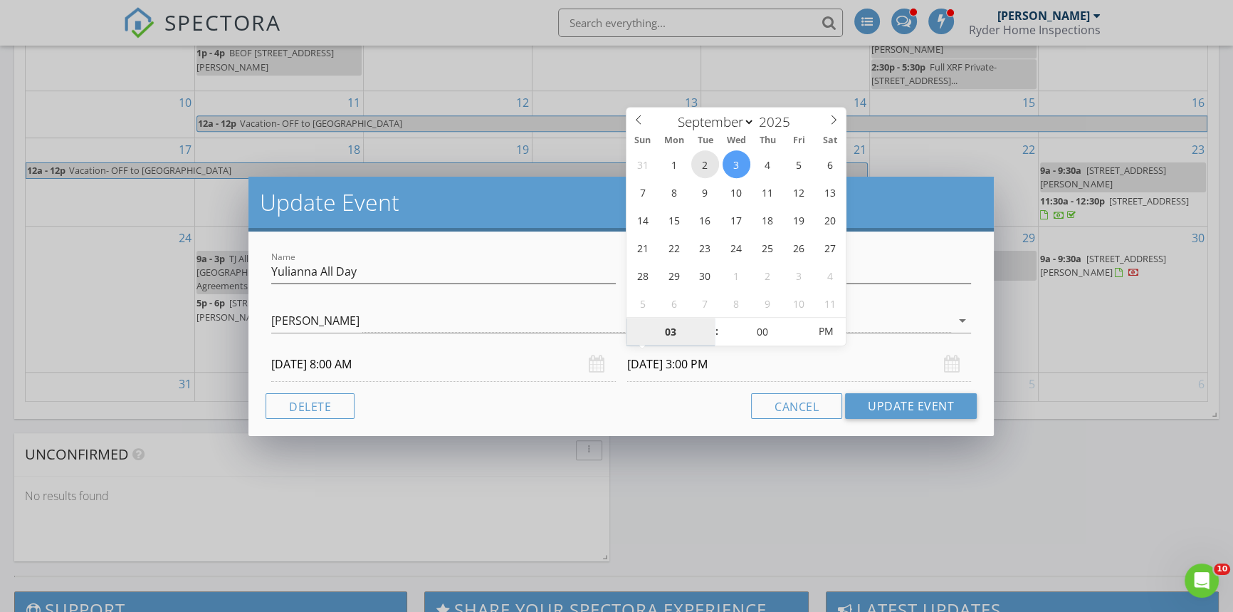
type input "[DATE] 3:00 PM"
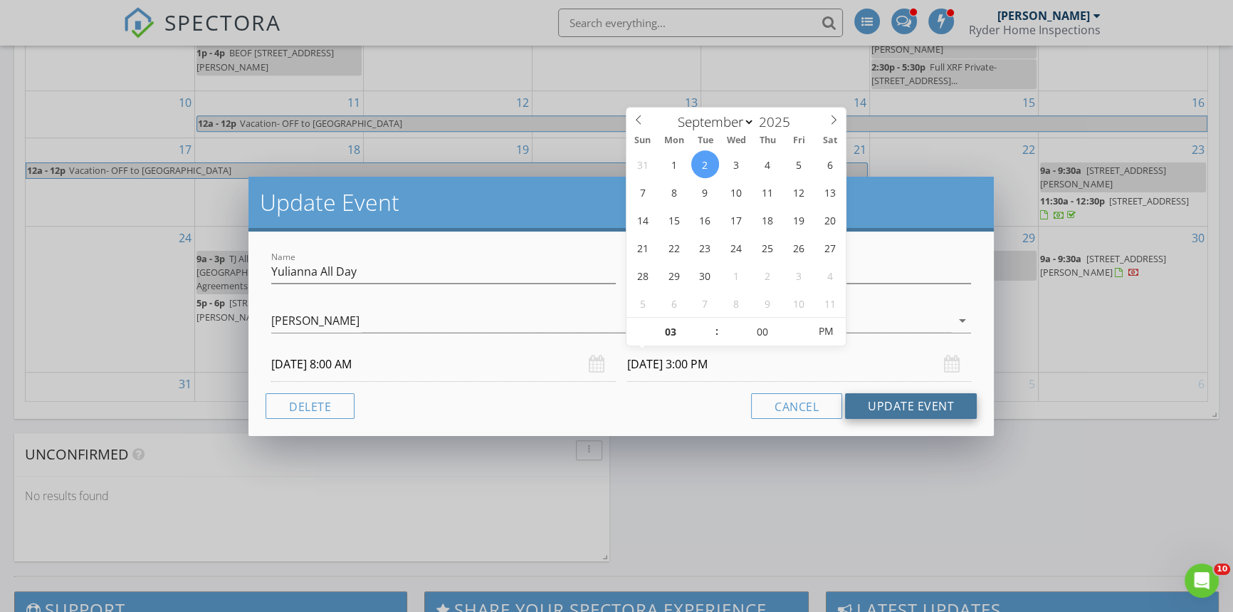
click at [902, 412] on button "Update Event" at bounding box center [911, 406] width 132 height 26
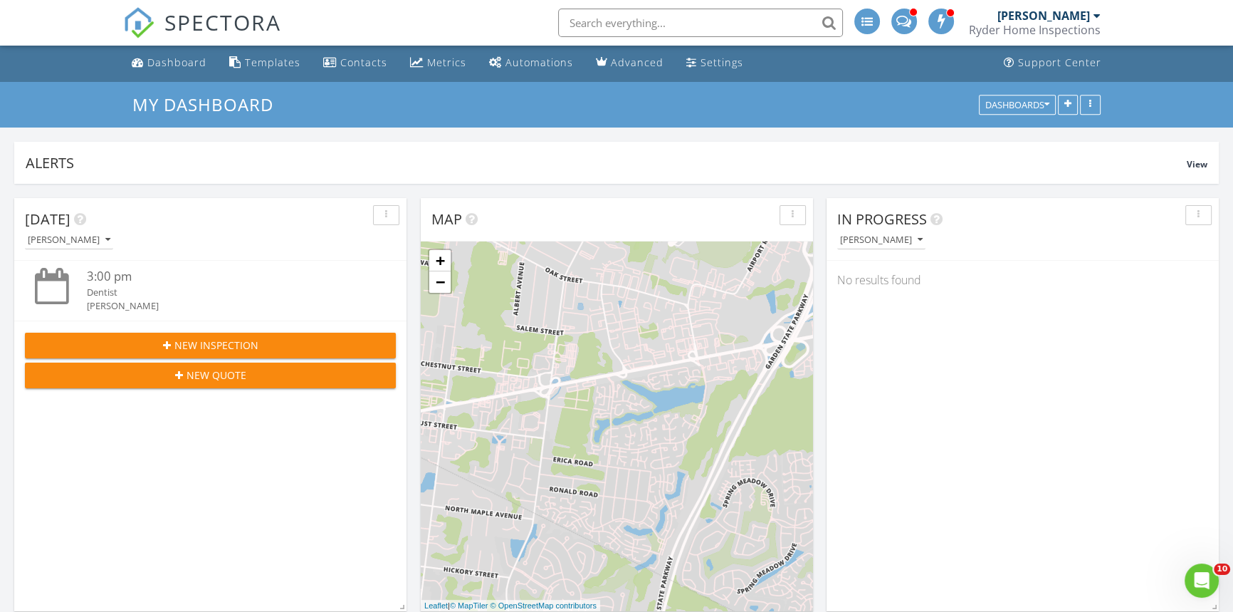
scroll to position [0, 0]
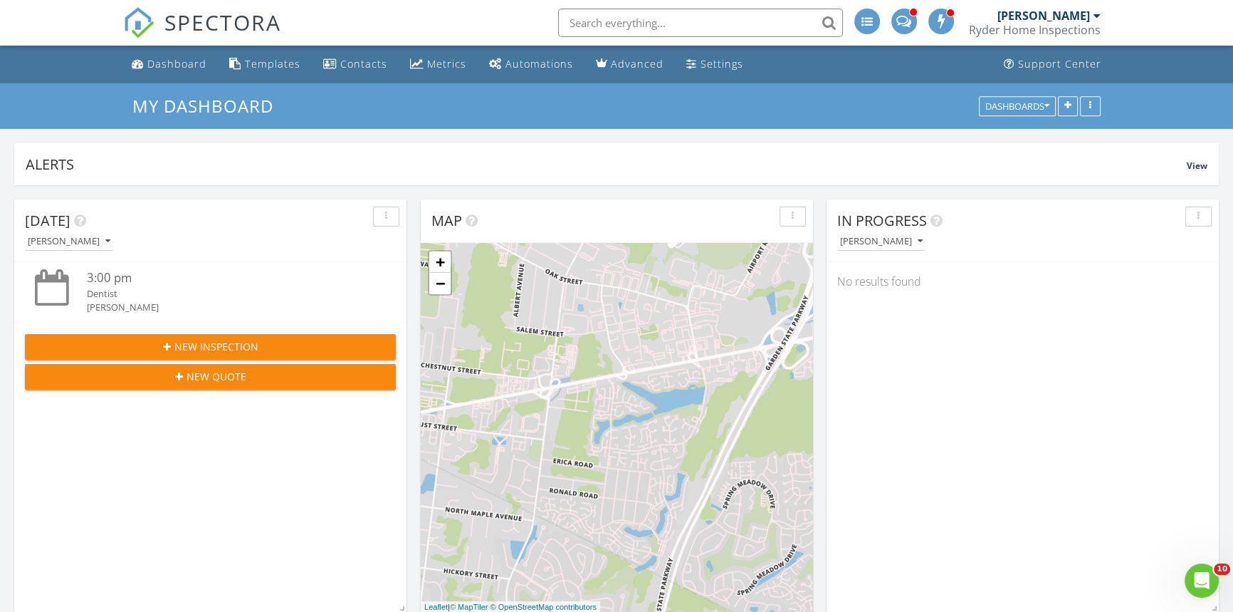
click at [261, 342] on div "New Inspection" at bounding box center [210, 346] width 348 height 15
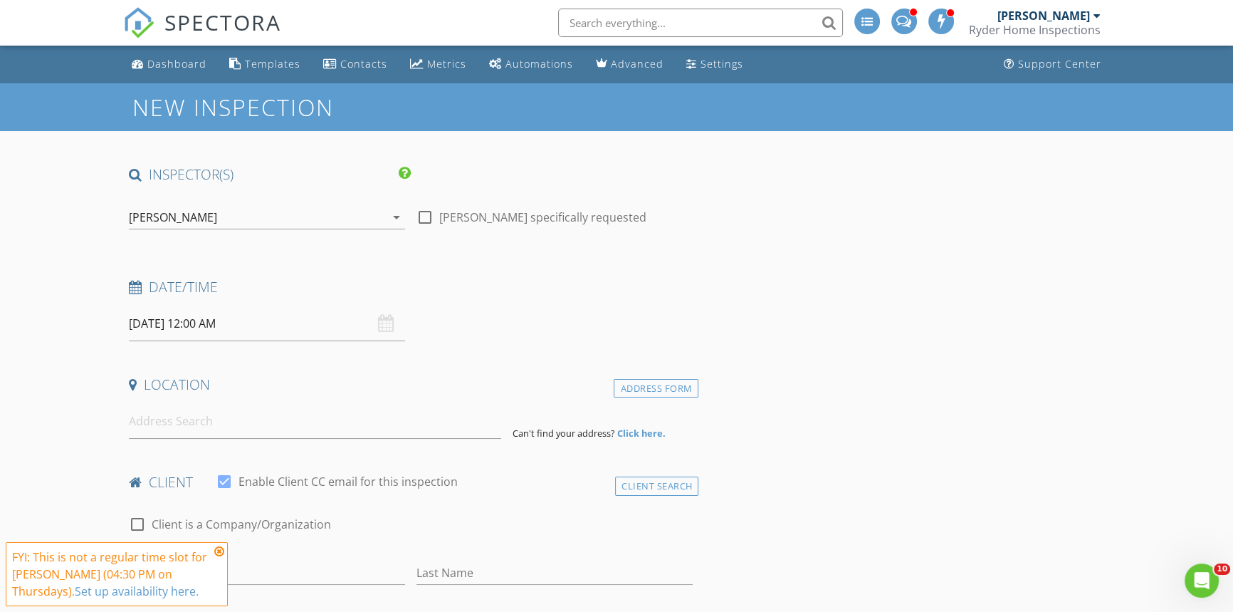
click at [220, 552] on icon at bounding box center [219, 550] width 10 height 11
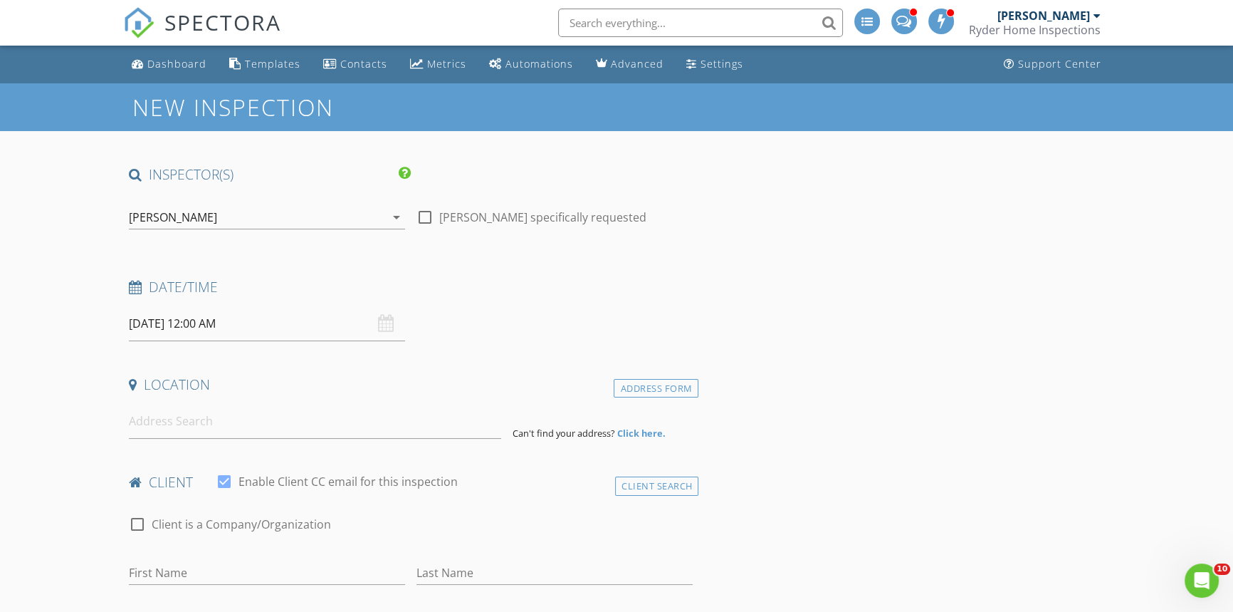
click at [285, 327] on input "[DATE] 12:00 AM" at bounding box center [267, 323] width 276 height 35
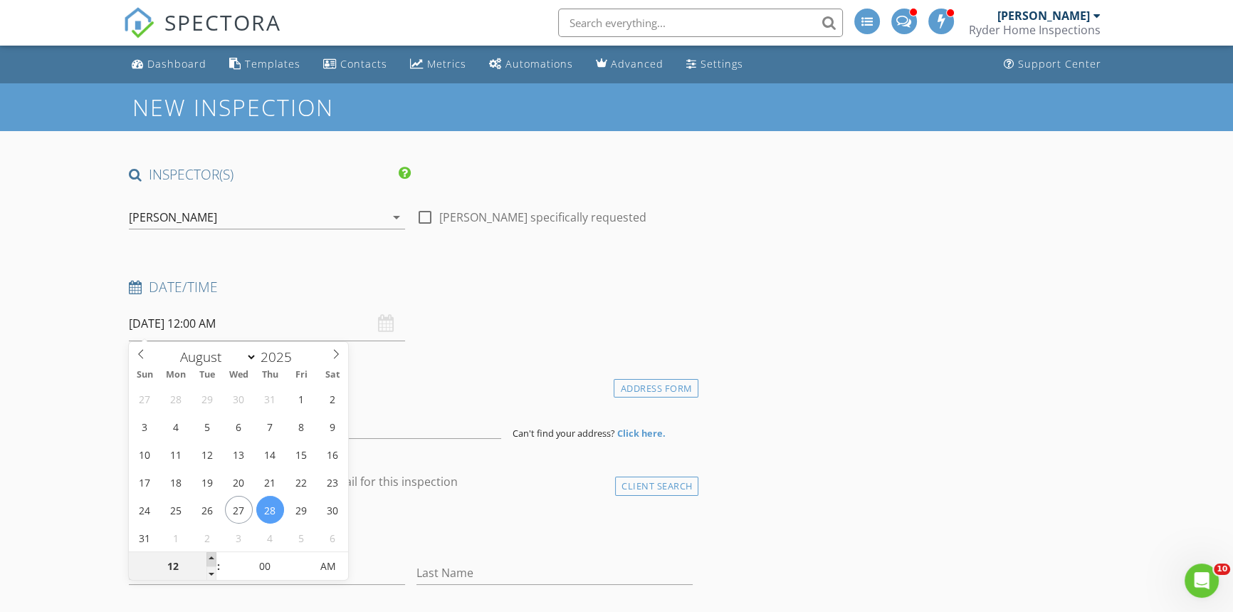
type input "[DATE] 1:00 AM"
type input "01"
click at [209, 556] on span at bounding box center [211, 559] width 10 height 14
type input "08/28/2025 2:00 AM"
type input "02"
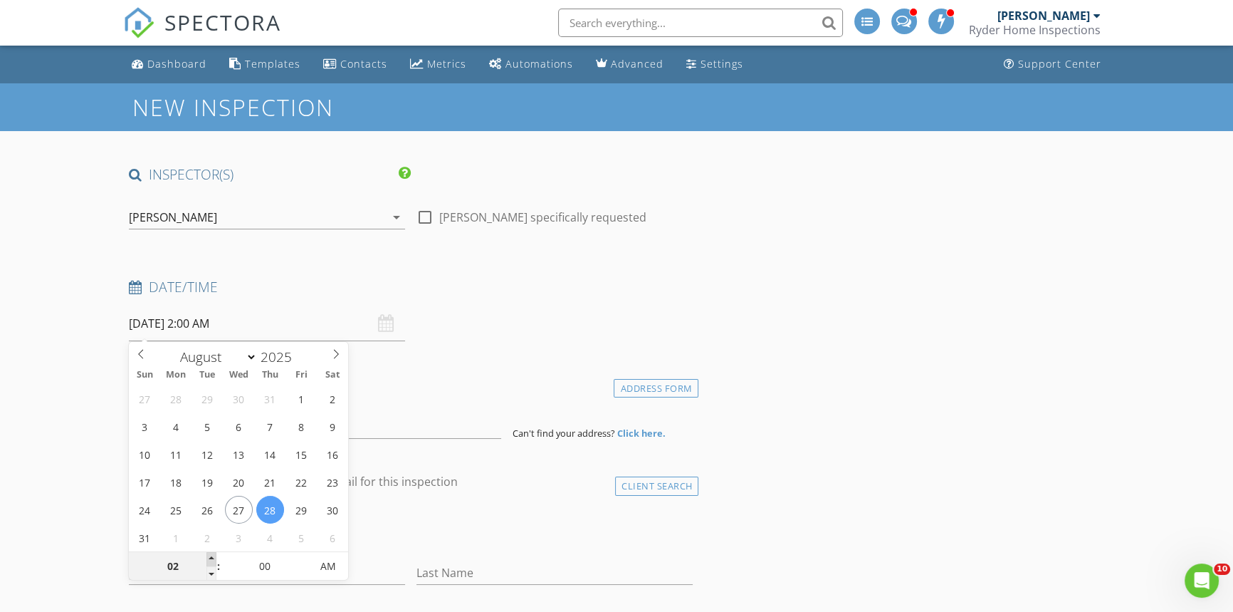
click at [209, 556] on span at bounding box center [211, 559] width 10 height 14
type input "08/28/2025 3:00 AM"
type input "03"
click at [209, 556] on span at bounding box center [211, 559] width 10 height 14
type input "08/28/2025 4:00 AM"
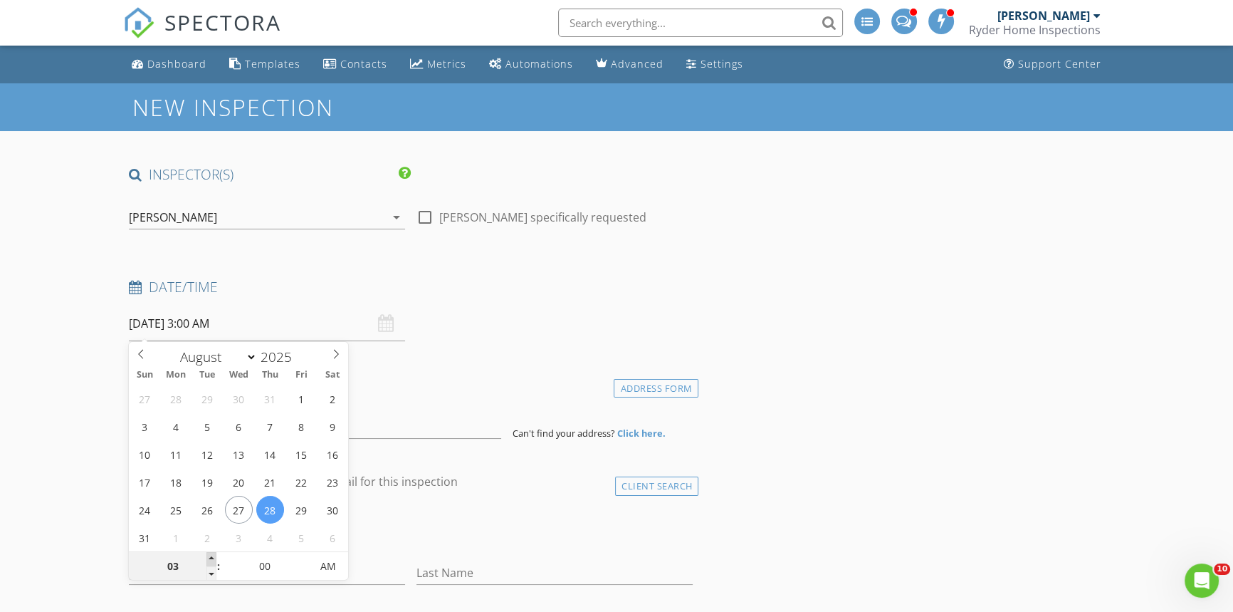
type input "04"
click at [209, 556] on span at bounding box center [211, 559] width 10 height 14
type input "08/28/2025 4:00 PM"
click at [338, 562] on span "AM" at bounding box center [328, 566] width 39 height 28
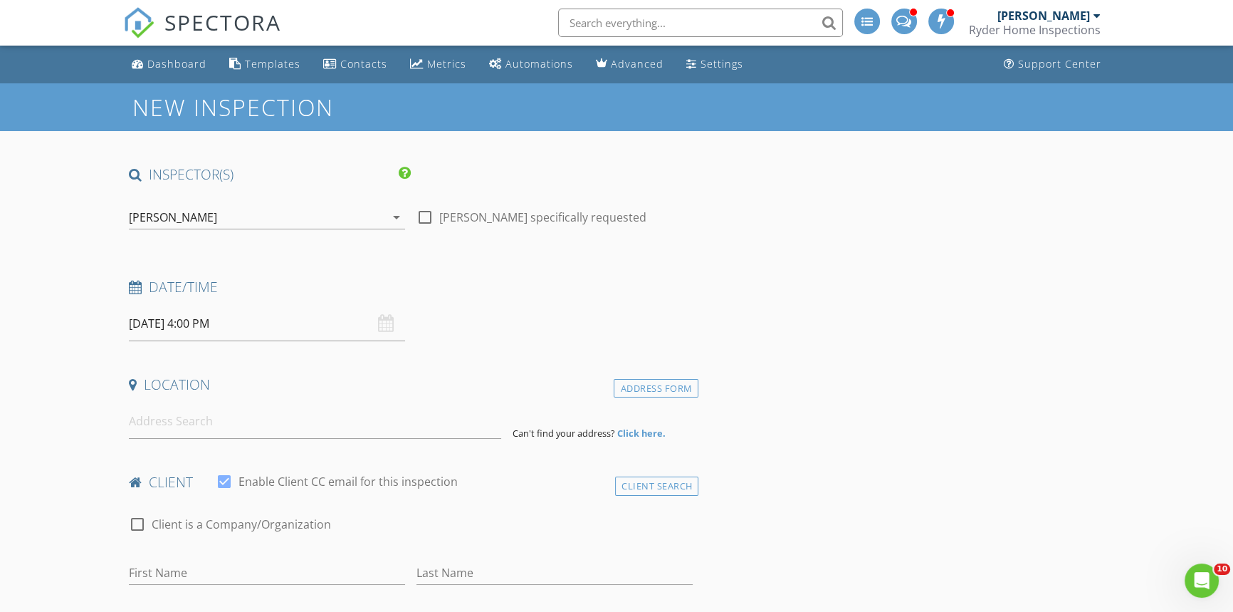
click at [476, 309] on div "Date/Time 08/28/2025 4:00 PM" at bounding box center [410, 309] width 575 height 63
click at [189, 424] on input at bounding box center [315, 421] width 372 height 35
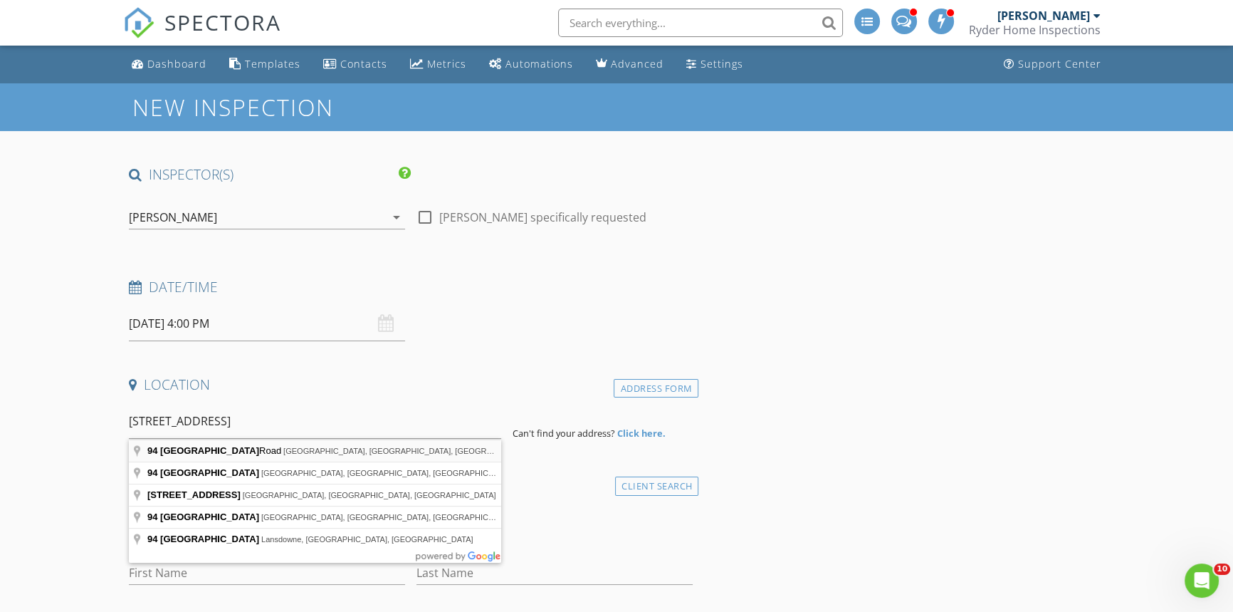
type input "94 Greenwood Loop Road, Brick Township, NJ, USA"
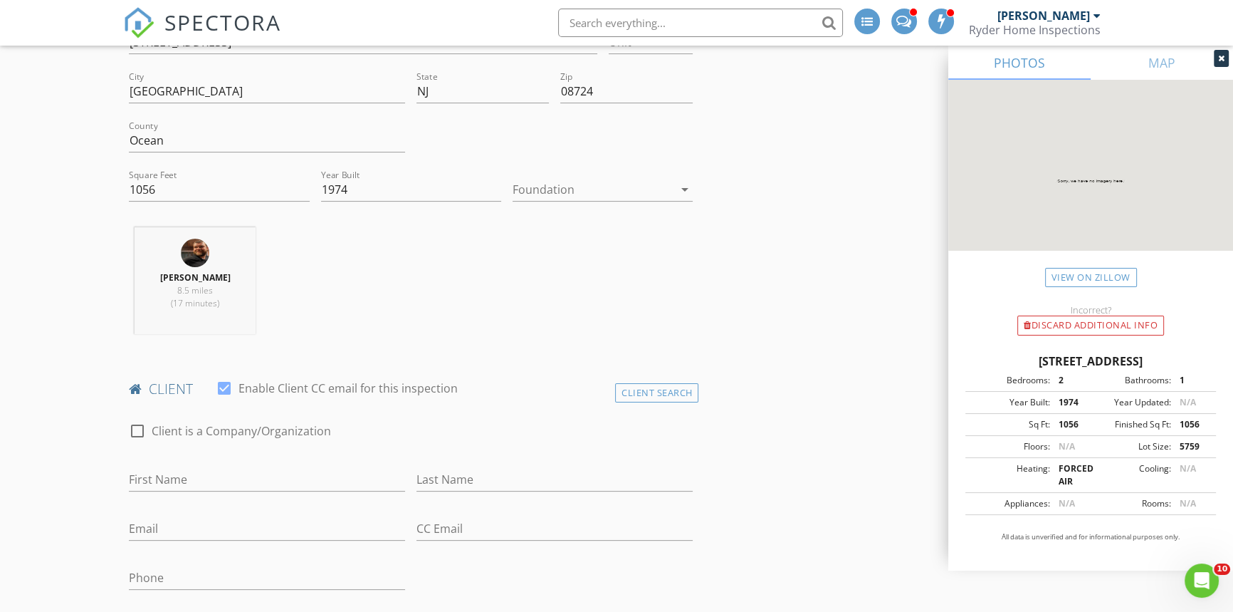
scroll to position [453, 0]
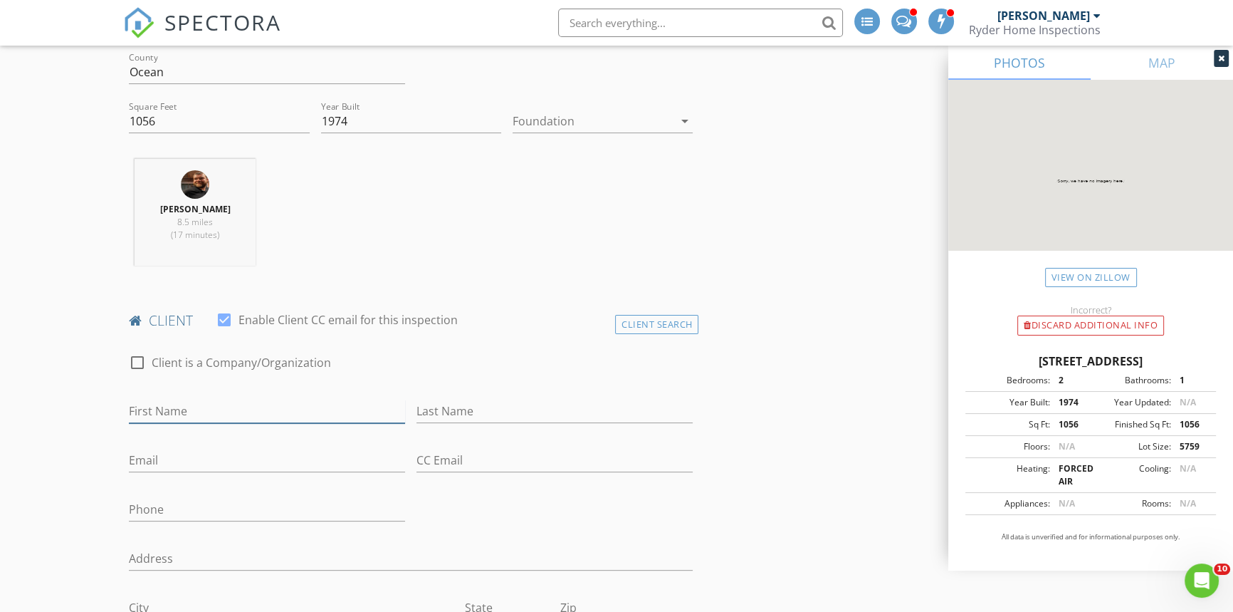
click at [163, 410] on input "First Name" at bounding box center [267, 410] width 276 height 23
type input "Michael"
click at [451, 408] on input "Last Name" at bounding box center [554, 410] width 276 height 23
type input "Medley"
click at [167, 456] on input "Email" at bounding box center [267, 460] width 276 height 23
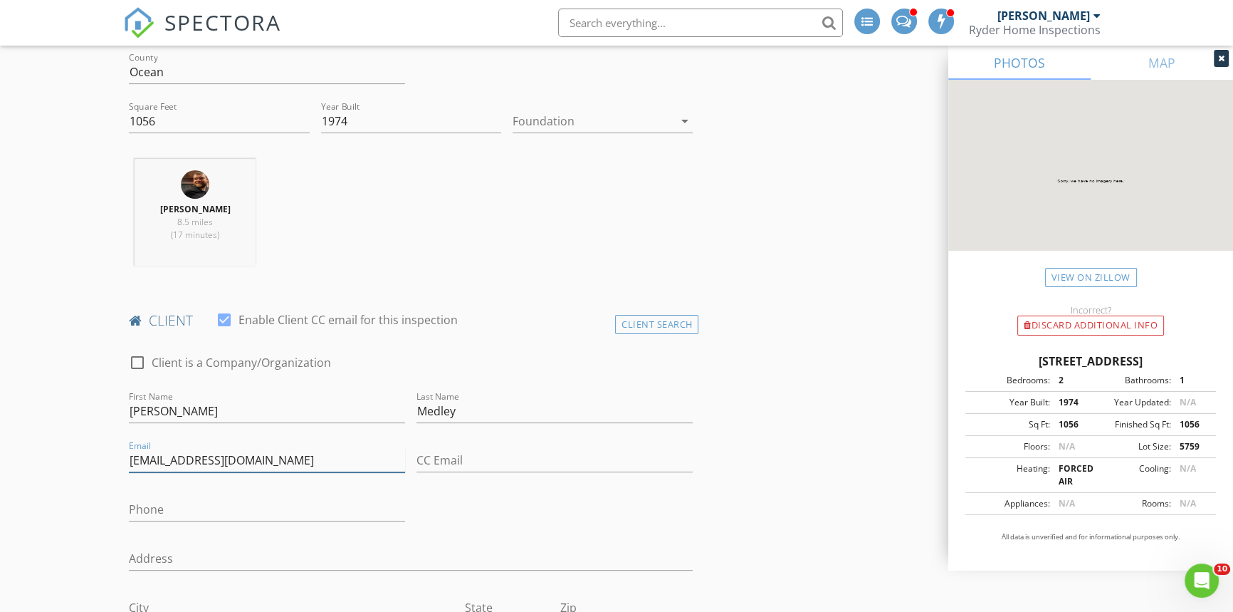
type input "mmedley06@yahoo.com"
click at [159, 505] on input "Phone" at bounding box center [267, 509] width 276 height 23
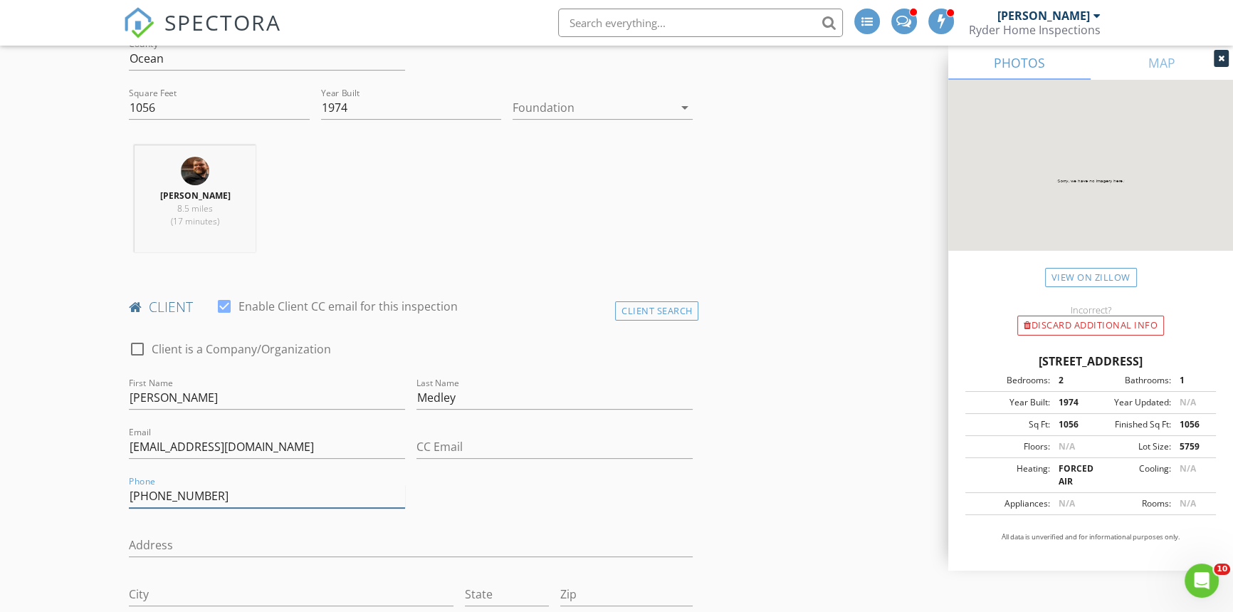
scroll to position [518, 0]
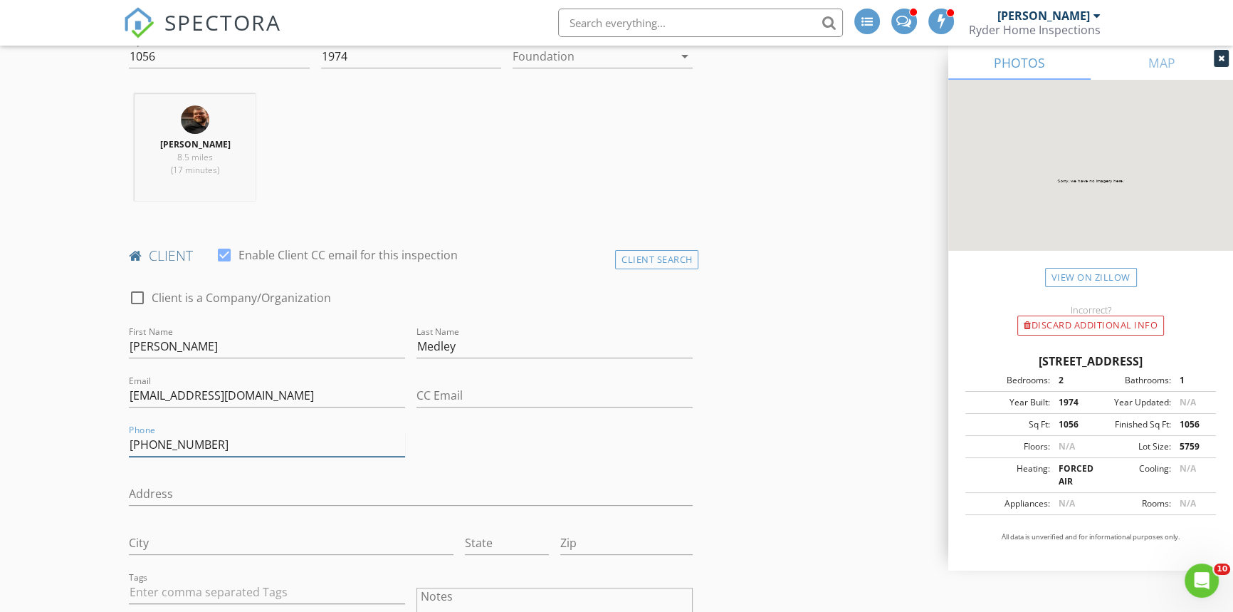
type input "732-857-7044"
click at [185, 345] on input "Michael" at bounding box center [267, 346] width 276 height 23
type input "Michael A."
click at [178, 486] on input "Address" at bounding box center [411, 493] width 564 height 23
type input "122 Townsend Drive"
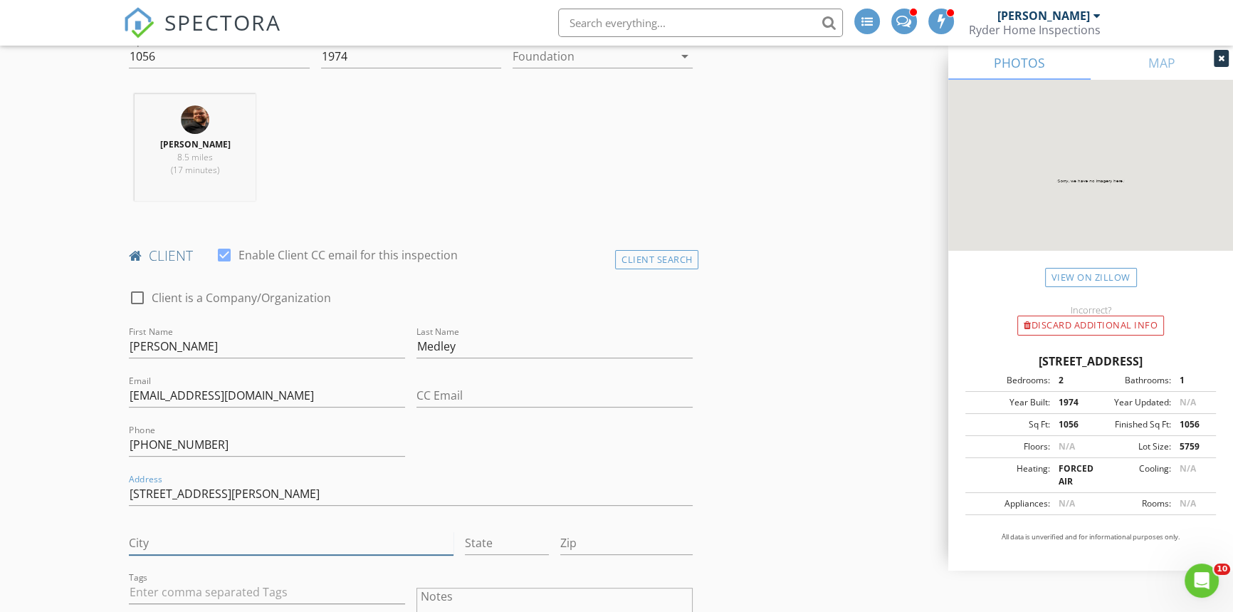
click at [147, 548] on input "City" at bounding box center [291, 542] width 324 height 23
type input "Freehold"
click at [498, 545] on input "State" at bounding box center [507, 542] width 85 height 23
type input "NJ"
click at [607, 549] on input "Zip" at bounding box center [626, 542] width 132 height 23
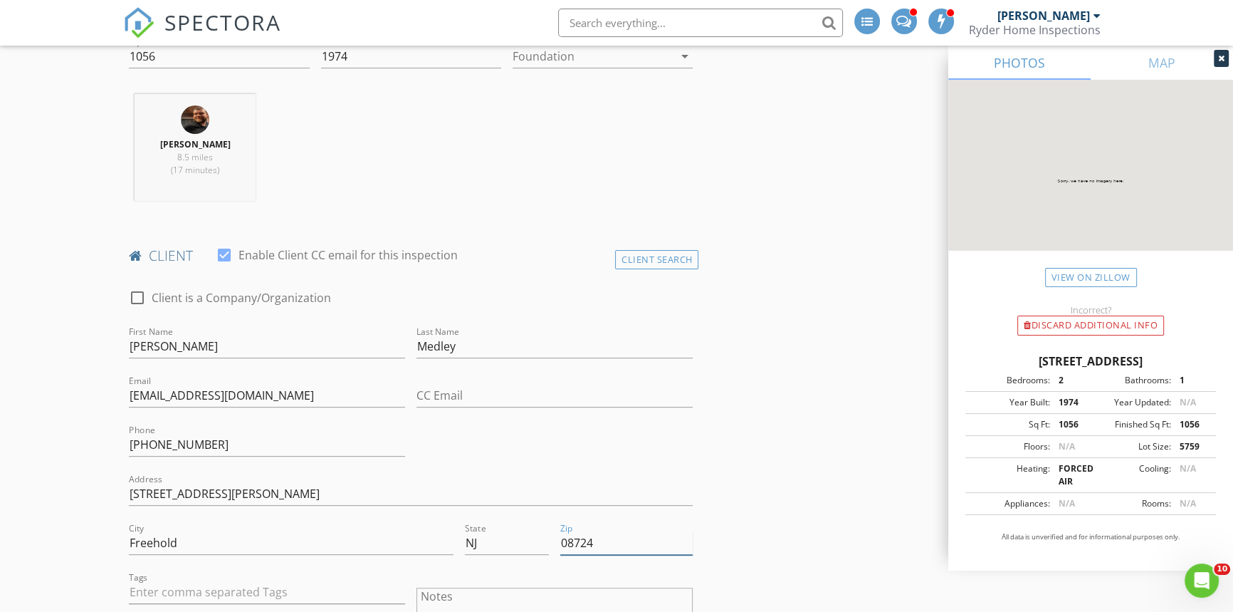
type input "08724"
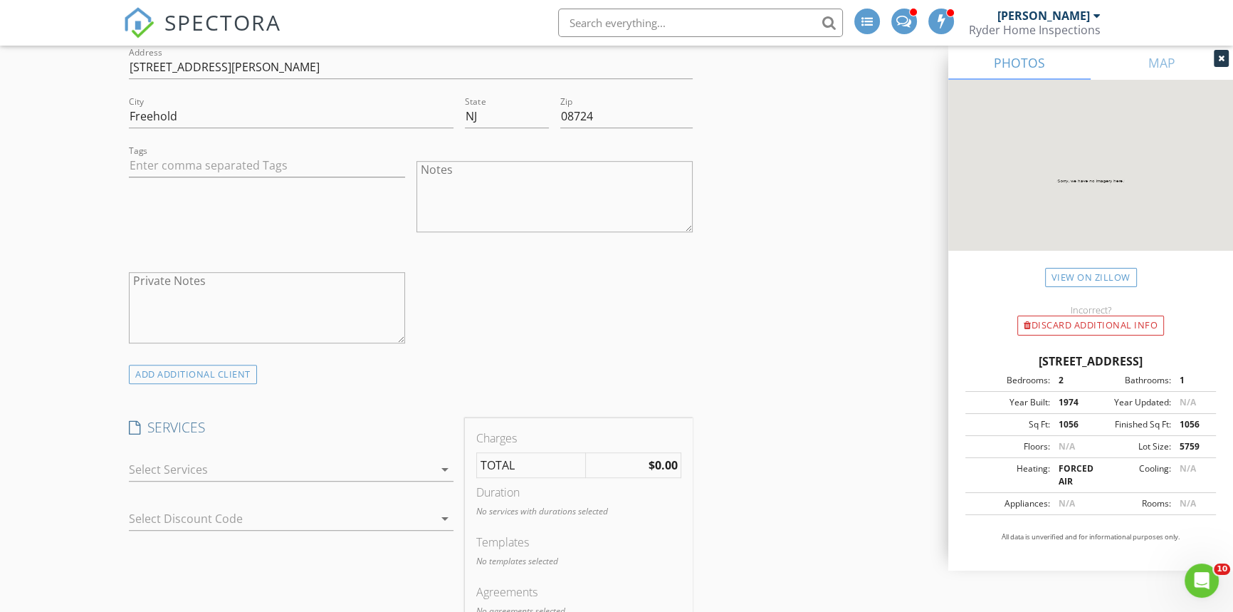
scroll to position [1035, 0]
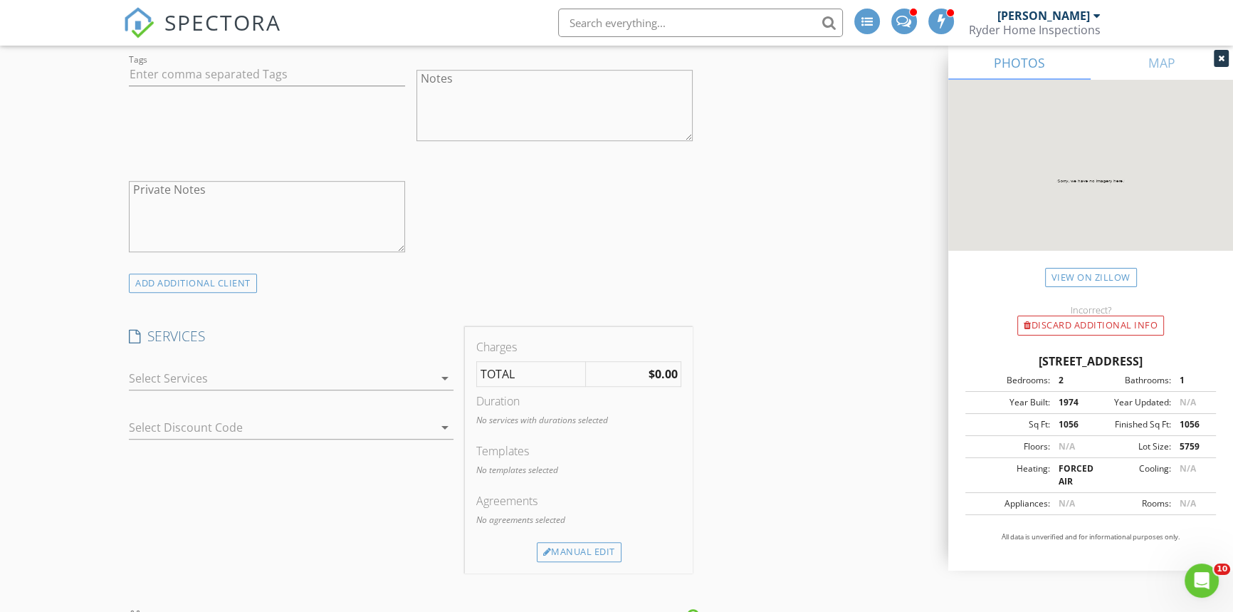
click at [438, 384] on icon "arrow_drop_down" at bounding box center [444, 378] width 17 height 17
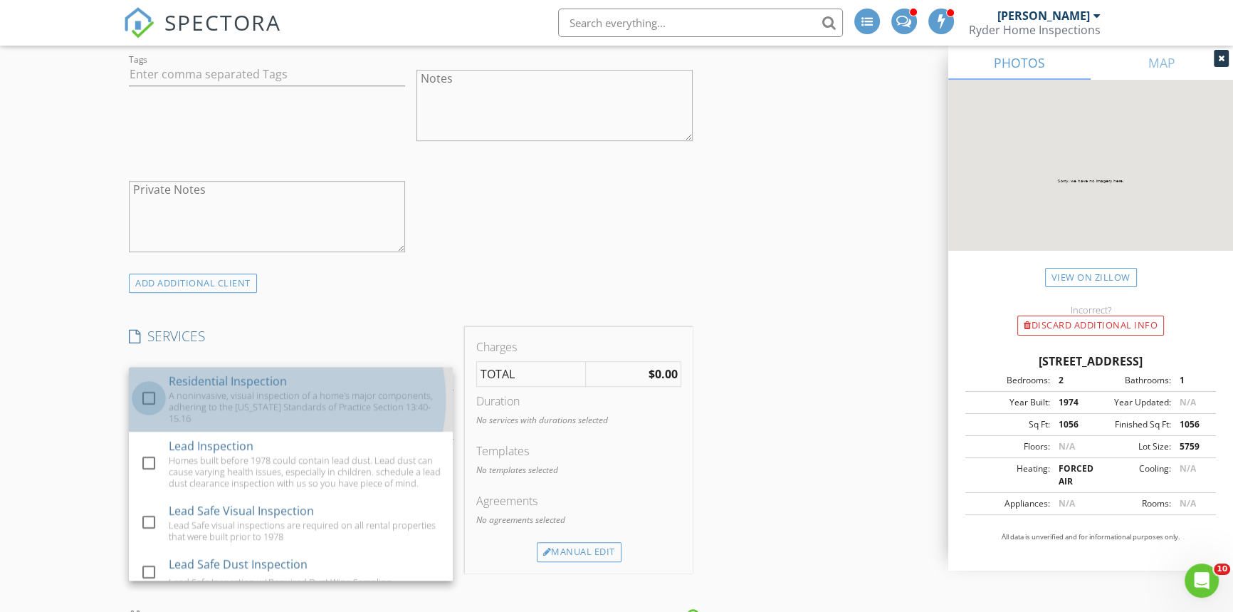
click at [145, 395] on div at bounding box center [149, 398] width 24 height 24
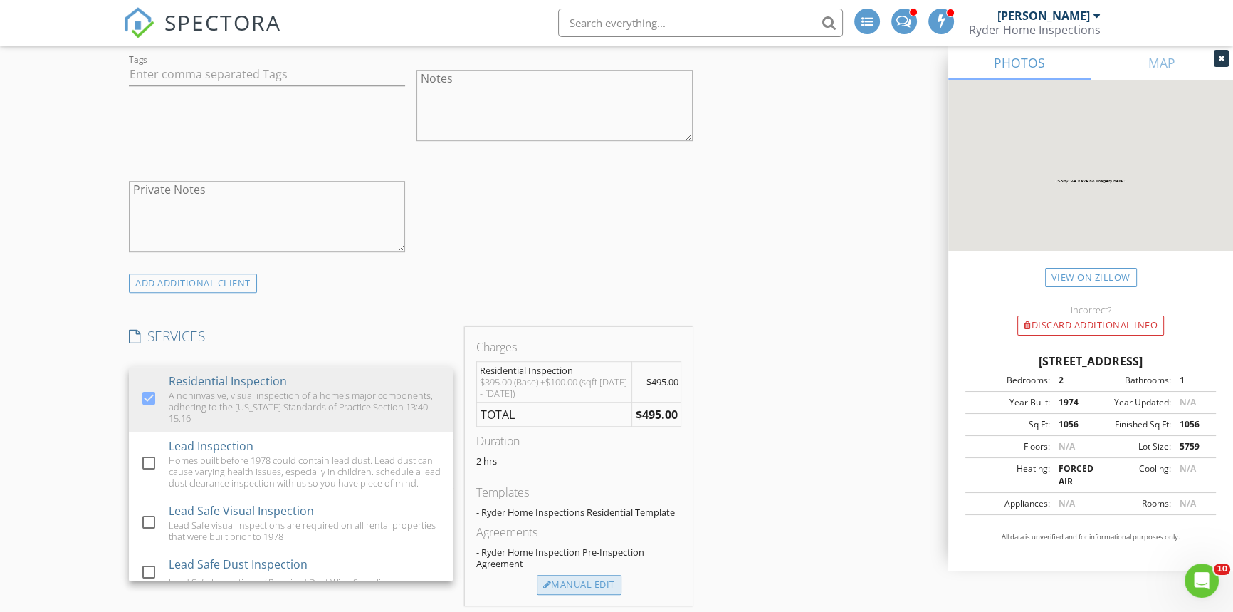
click at [570, 581] on div "Manual Edit" at bounding box center [579, 585] width 85 height 20
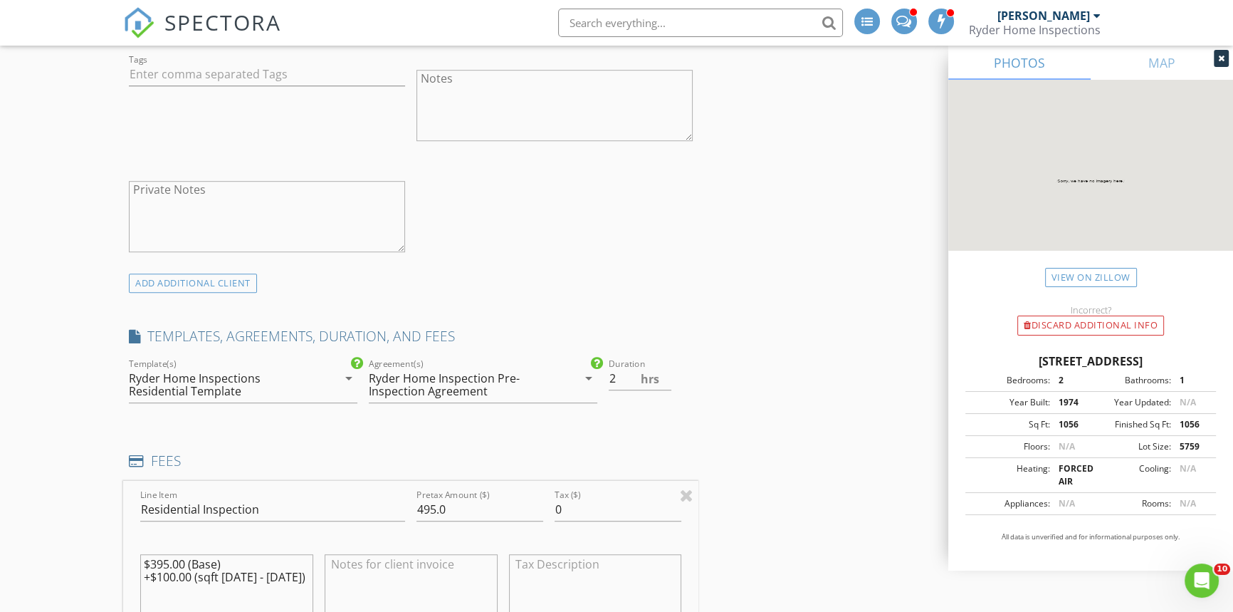
click at [288, 575] on textarea "$395.00 (Base) +$100.00 (sqft 1000 - 2000)" at bounding box center [226, 589] width 173 height 71
type textarea "$595.00 (Base)"
click at [423, 508] on input "495.0" at bounding box center [479, 509] width 127 height 23
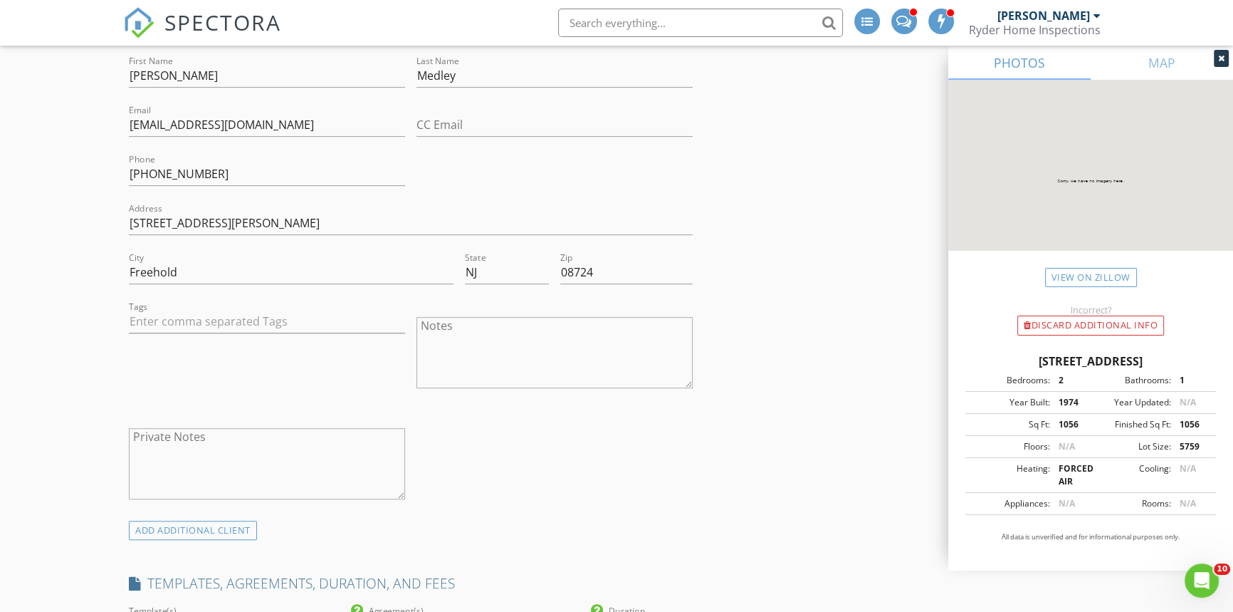
scroll to position [712, 0]
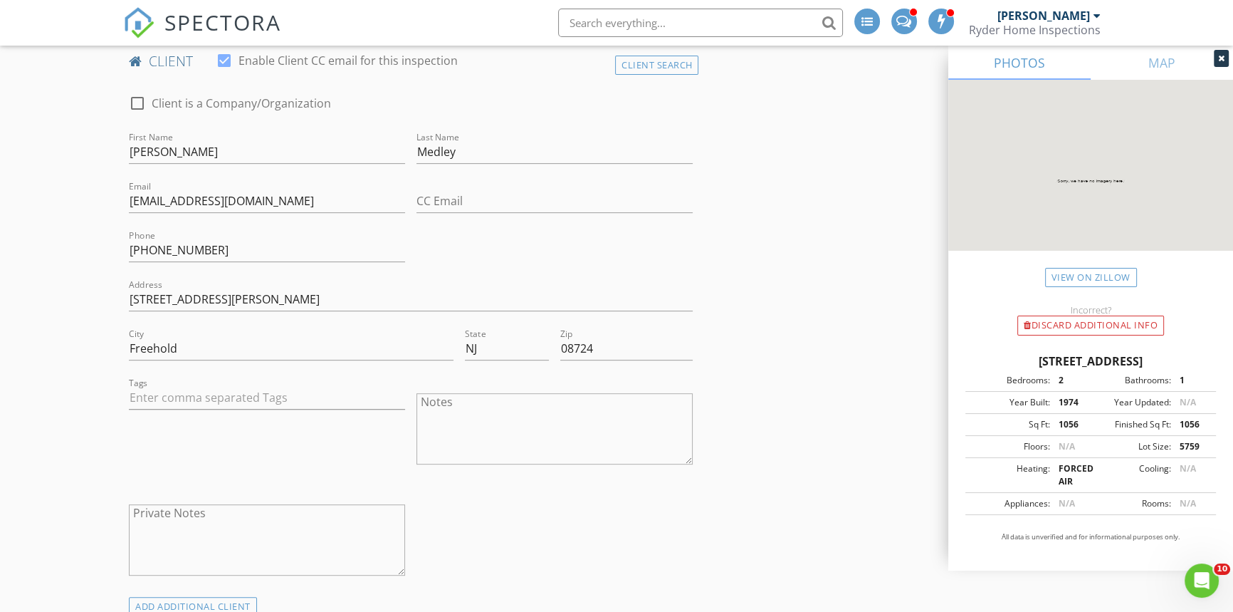
type input "595.0"
click at [446, 402] on textarea "Notes" at bounding box center [554, 428] width 276 height 71
click at [503, 414] on textarea "WDI Inspection has been scheduled with third party inspector as a convenience t…" at bounding box center [554, 428] width 276 height 71
click at [632, 429] on textarea "WDI Inspection has been scheduled with third party inspector to take place duri…" at bounding box center [554, 428] width 276 height 71
click at [639, 429] on textarea "WDI Inspection has been scheduled with third party inspector to take place duri…" at bounding box center [554, 428] width 276 height 71
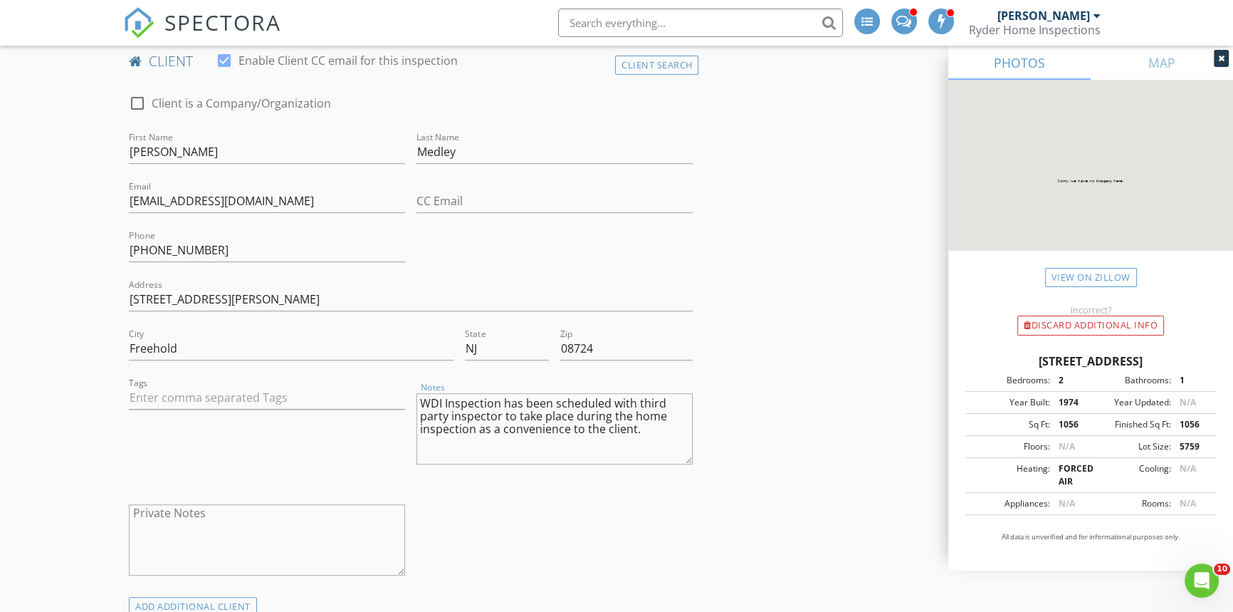
click at [473, 430] on textarea "WDI Inspection has been scheduled with third party inspector to take place duri…" at bounding box center [554, 428] width 276 height 71
click at [639, 429] on textarea "WDI Inspection has been scheduled with third party inspector to take place duri…" at bounding box center [554, 428] width 276 height 71
click at [607, 398] on textarea "WDI Inspection has been scheduled with third party inspector to take place duri…" at bounding box center [554, 428] width 276 height 71
click at [580, 414] on textarea "WDI Inspection has been scheduled, as a convenience to the client with third pa…" at bounding box center [554, 428] width 276 height 71
click at [469, 429] on textarea "WDI Inspection has been scheduled, as a convenience to the client with a third …" at bounding box center [554, 428] width 276 height 71
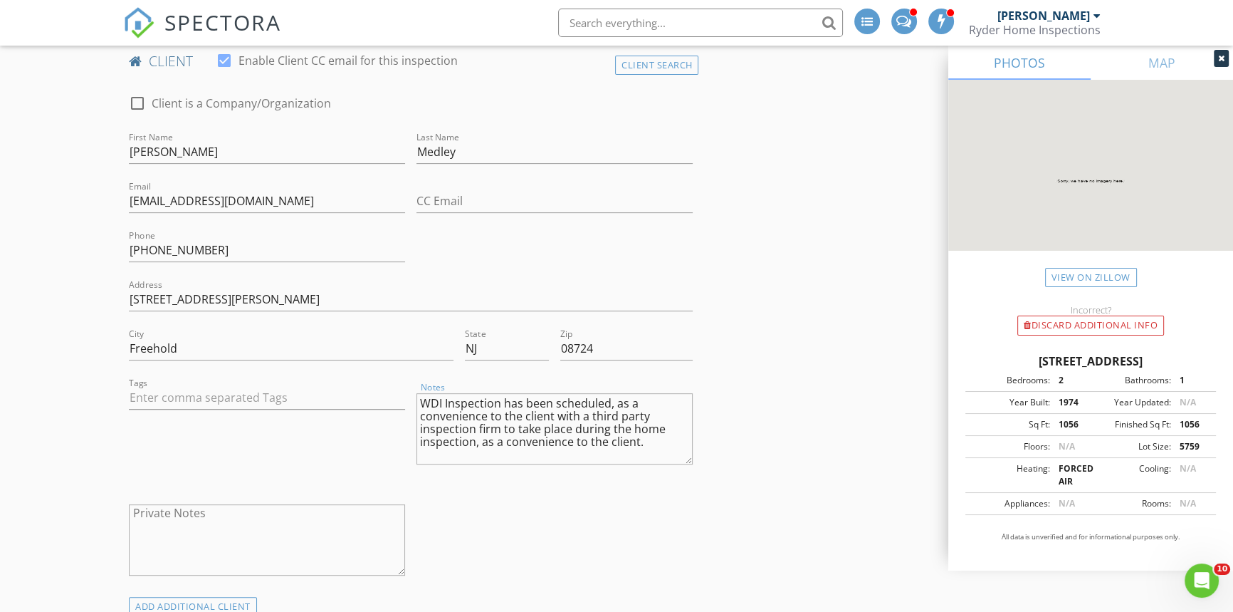
click at [641, 442] on textarea "WDI Inspection has been scheduled, as a convenience to the client with a third …" at bounding box center [554, 428] width 276 height 71
drag, startPoint x: 617, startPoint y: 403, endPoint x: 636, endPoint y: 391, distance: 22.7
click at [617, 402] on textarea "WDI Inspection has been scheduled, as a convenience to the client with a third …" at bounding box center [554, 428] width 276 height 71
click at [551, 414] on textarea "WDI Inspection has been scheduled as a convenience to the client with a third p…" at bounding box center [554, 428] width 276 height 71
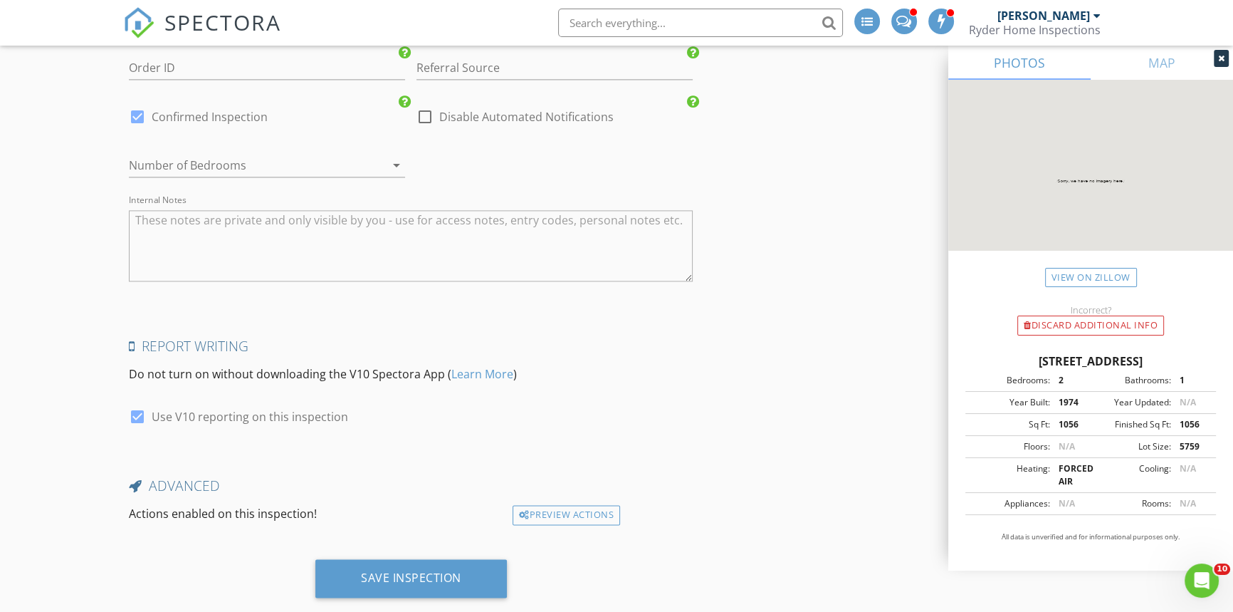
scroll to position [2503, 0]
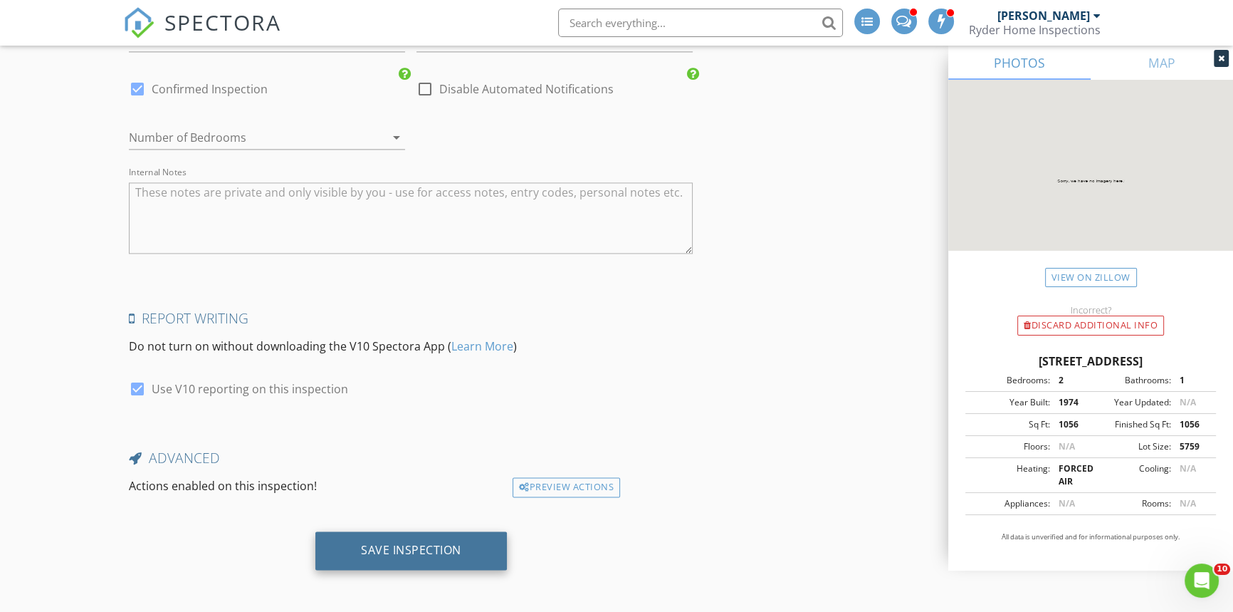
type textarea "WDI Inspection has been scheduled as a convenience to the client, with a third …"
click at [400, 547] on div "Save Inspection" at bounding box center [411, 550] width 100 height 14
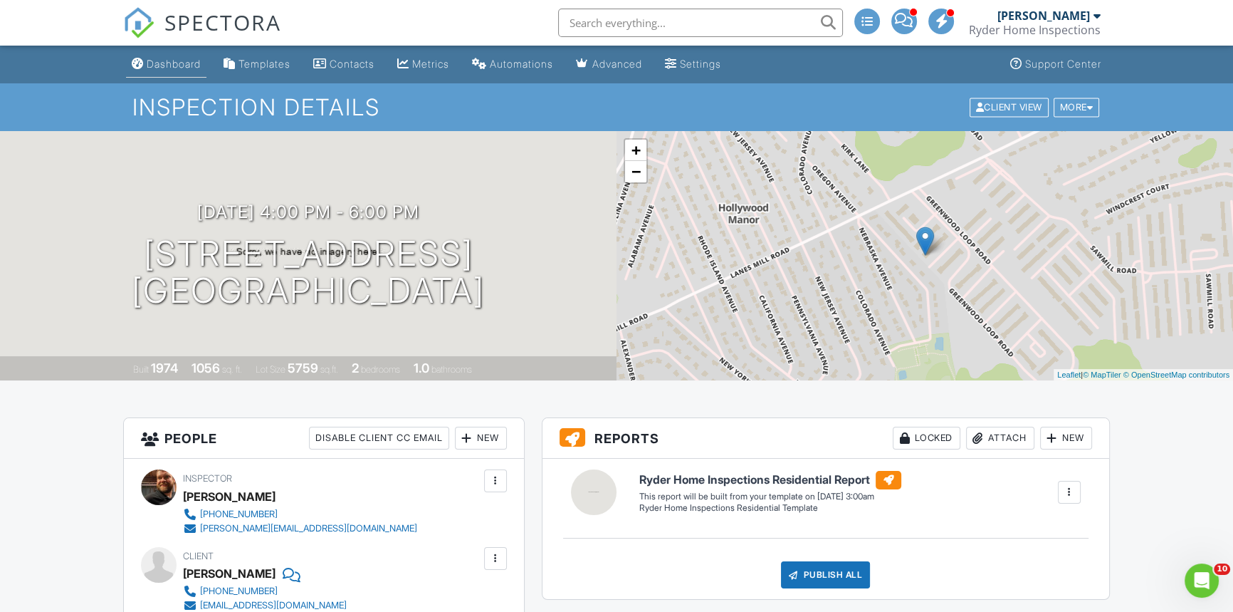
click at [170, 54] on link "Dashboard" at bounding box center [166, 64] width 80 height 26
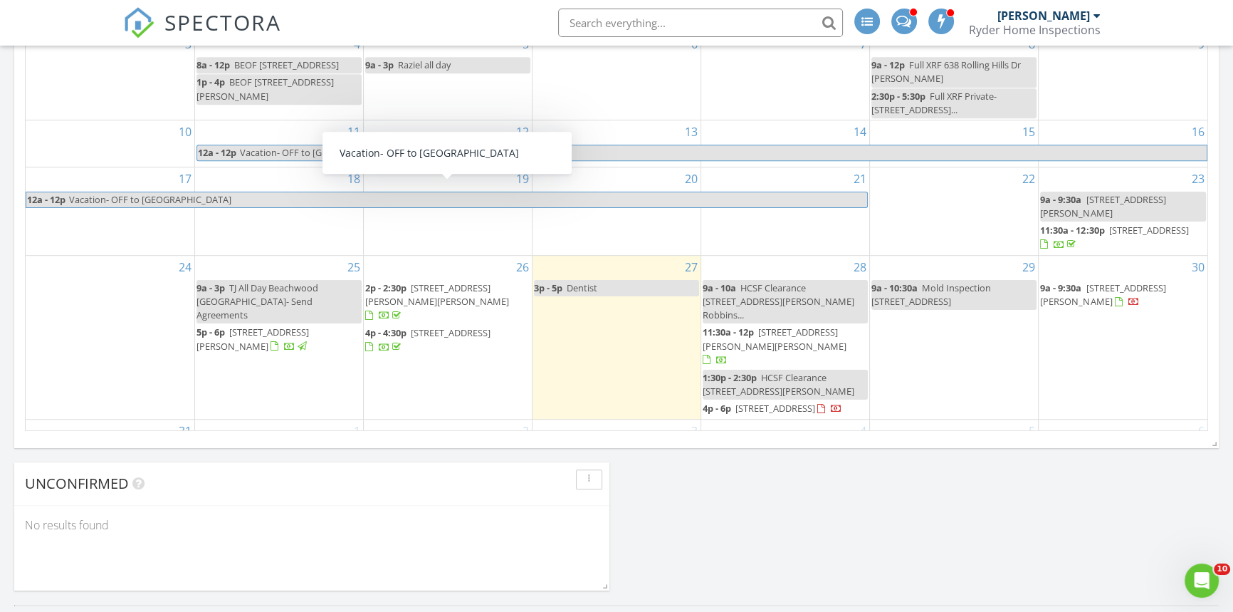
scroll to position [970, 0]
